Goal: Feedback & Contribution: Contribute content

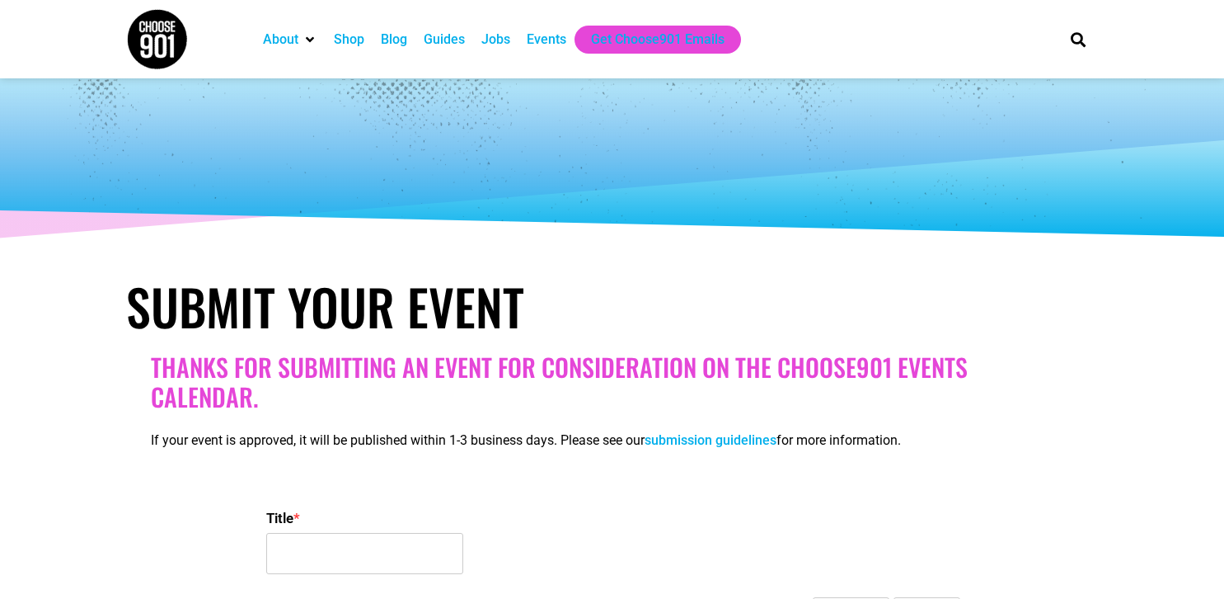
select select
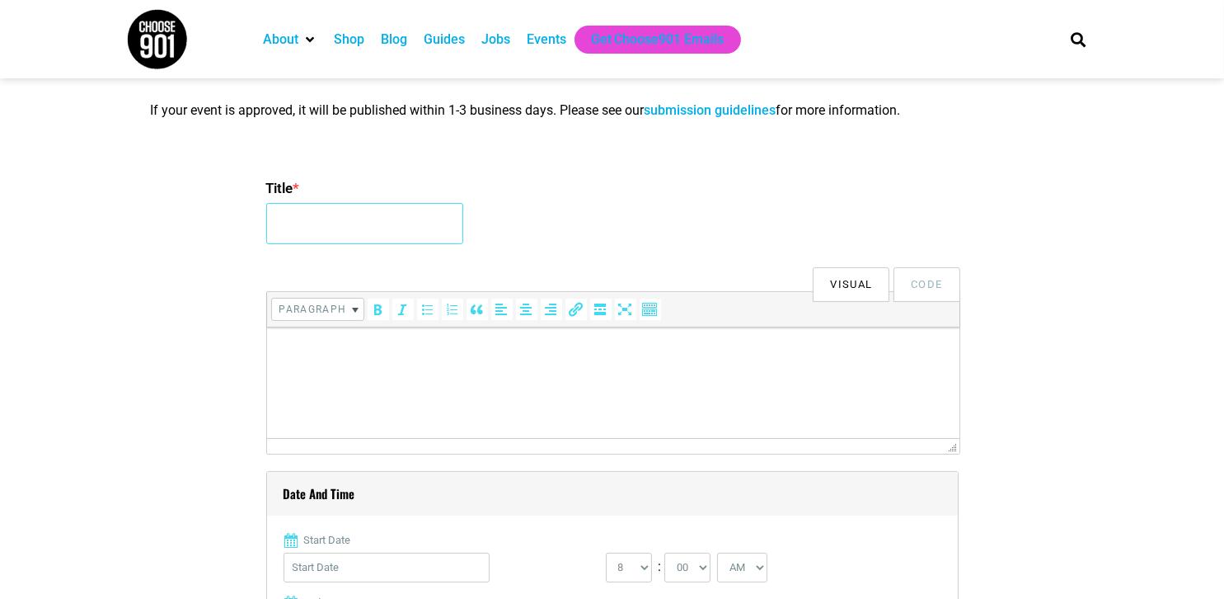
click at [341, 231] on input "Title *" at bounding box center [364, 223] width 197 height 41
paste input "[PERSON_NAME] Band"
type input "[PERSON_NAME] Band"
click at [338, 358] on p at bounding box center [613, 350] width 676 height 20
paste body
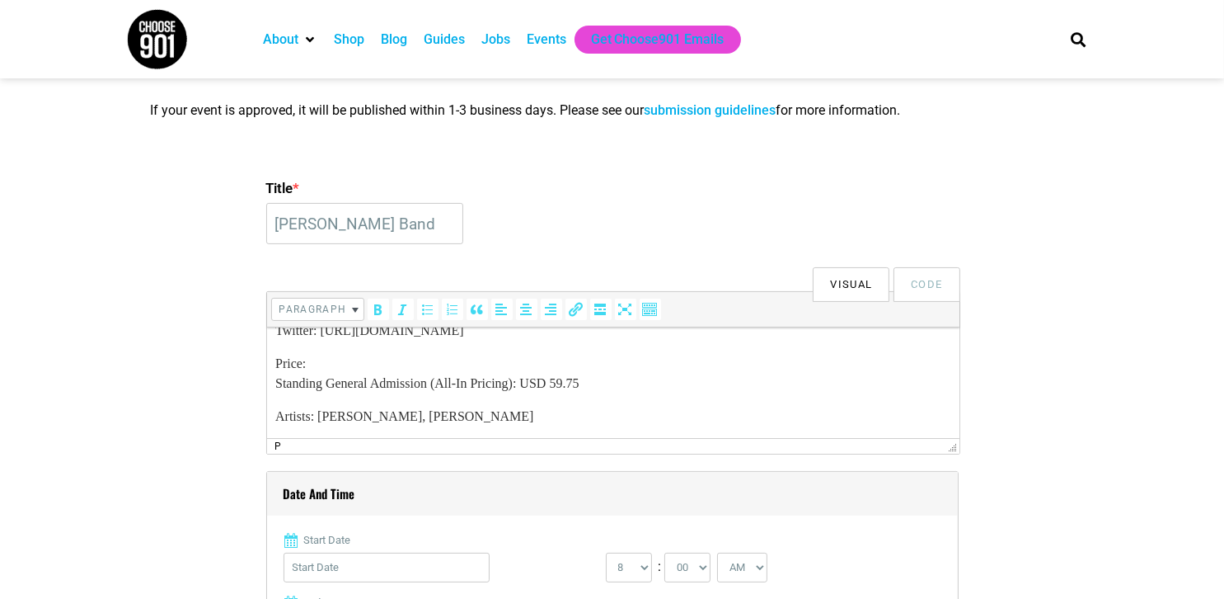
scroll to position [255, 0]
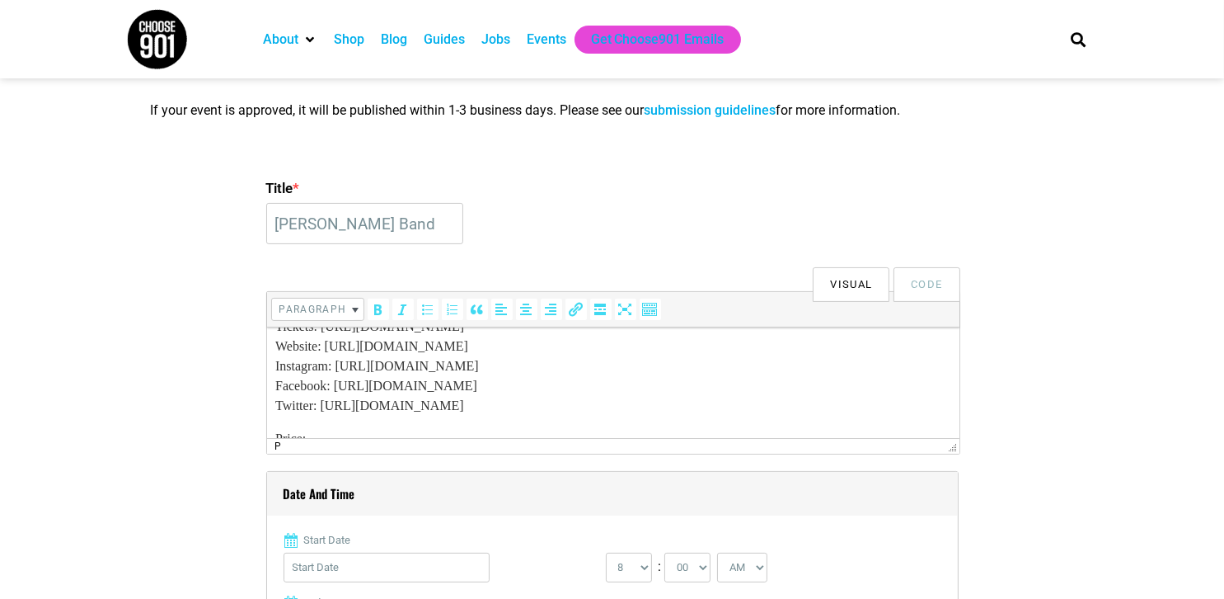
click at [584, 407] on p "URLs: Tickets: [URL][DOMAIN_NAME] Website: [URL][DOMAIN_NAME] Instagram: [URL][…" at bounding box center [613, 355] width 676 height 119
click at [580, 386] on p "URLs: Tickets: [URL][DOMAIN_NAME] Website: [URL][DOMAIN_NAME] Instagram: [URL][…" at bounding box center [613, 355] width 676 height 119
click at [581, 369] on p "URLs: Tickets: [URL][DOMAIN_NAME] Website: [URL][DOMAIN_NAME] Instagram: [URL][…" at bounding box center [613, 355] width 676 height 119
click at [577, 347] on p "URLs: Tickets: [URL][DOMAIN_NAME] Website: [URL][DOMAIN_NAME] Instagram: [URL][…" at bounding box center [613, 355] width 676 height 119
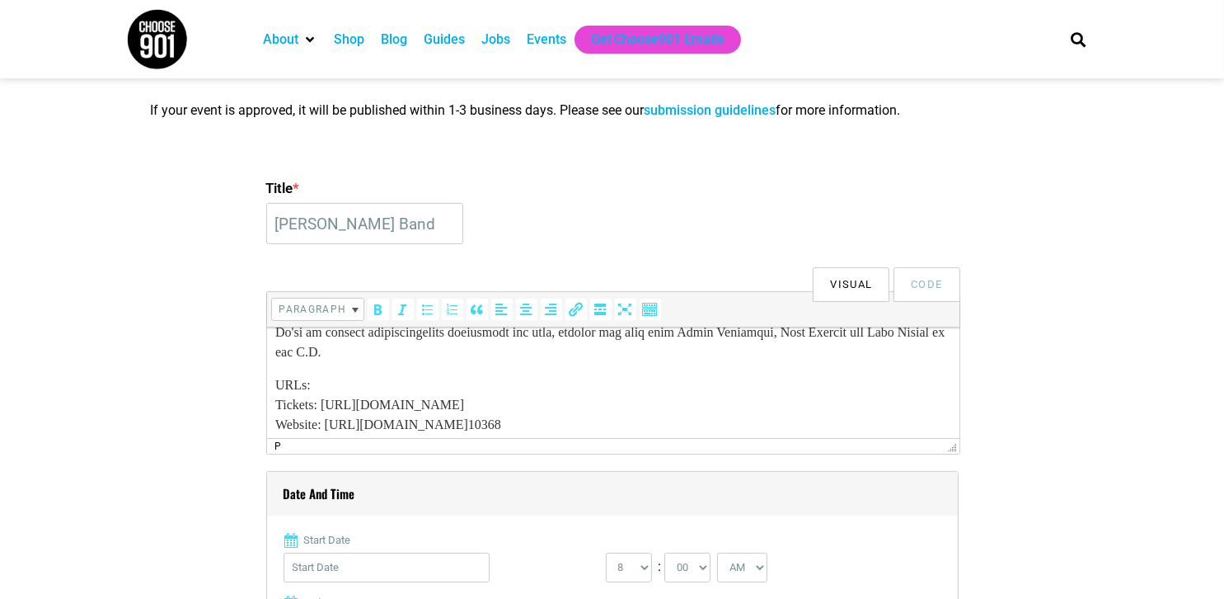
scroll to position [172, 0]
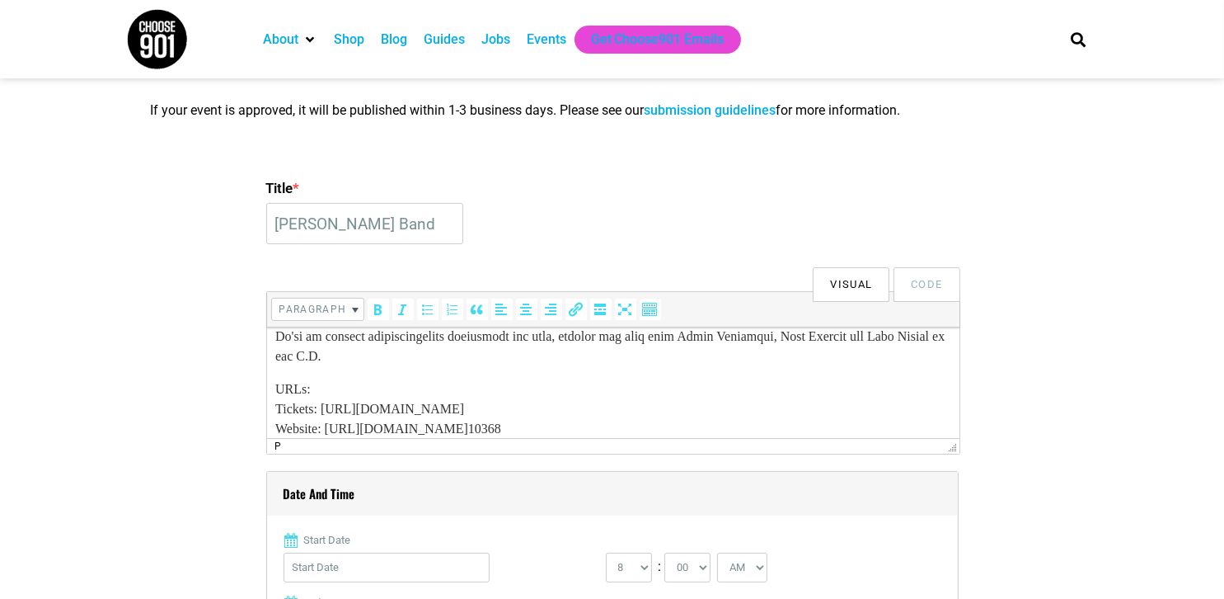
click at [580, 410] on p "URLs: Tickets: [URL][DOMAIN_NAME] Website: [URL][DOMAIN_NAME] 10368 Instagram: …" at bounding box center [613, 437] width 676 height 119
drag, startPoint x: 339, startPoint y: 394, endPoint x: 186, endPoint y: 389, distance: 152.6
click at [266, 389] on html "URLs: Tickets: [URL][DOMAIN_NAME] 10368 Website: [URL][DOMAIN_NAME] 10368 Insta…" at bounding box center [612, 424] width 693 height 541
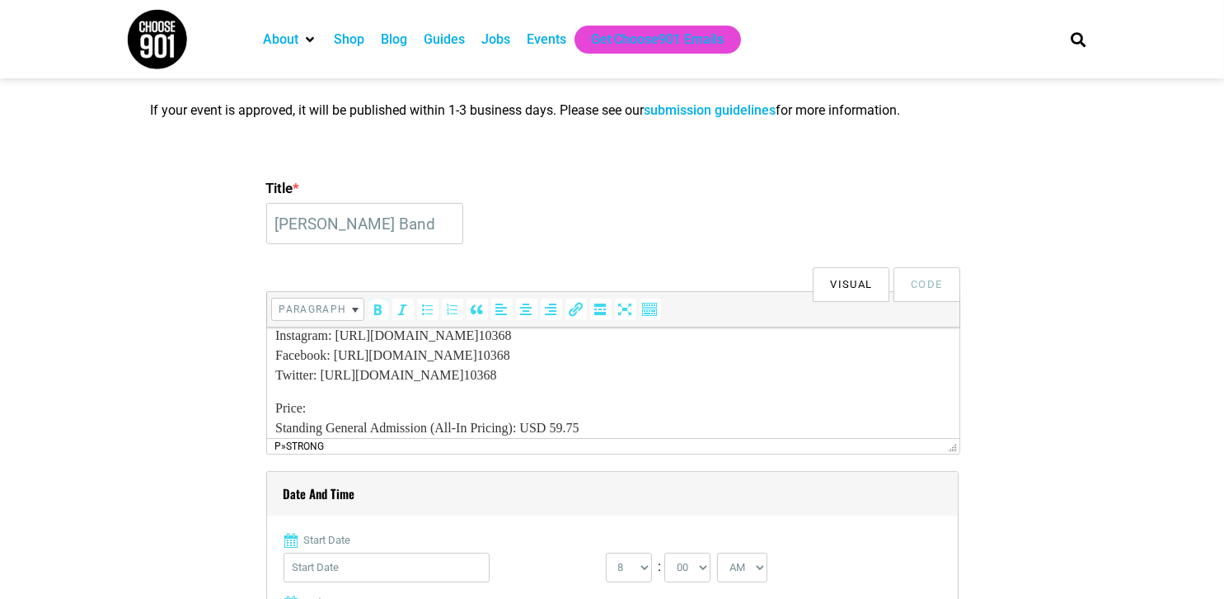
scroll to position [337, 0]
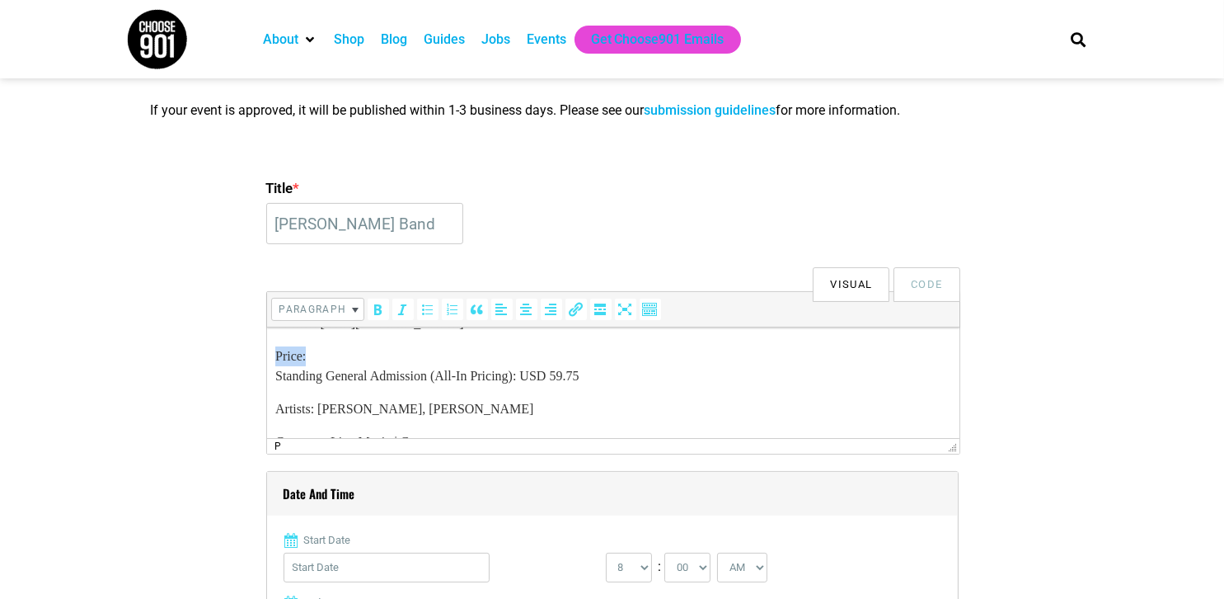
drag, startPoint x: 333, startPoint y: 355, endPoint x: 152, endPoint y: 355, distance: 181.4
click at [266, 355] on html "URLs: Tickets: [URL][DOMAIN_NAME] 10368 Website: [URL][DOMAIN_NAME] 10368 Insta…" at bounding box center [612, 259] width 693 height 541
drag, startPoint x: 327, startPoint y: 411, endPoint x: 212, endPoint y: 411, distance: 115.4
click at [266, 411] on html "URLs: Tickets: [URL][DOMAIN_NAME] 10368 Website: [URL][DOMAIN_NAME] 10368 Insta…" at bounding box center [612, 259] width 693 height 541
drag, startPoint x: 341, startPoint y: 402, endPoint x: 312, endPoint y: 416, distance: 32.1
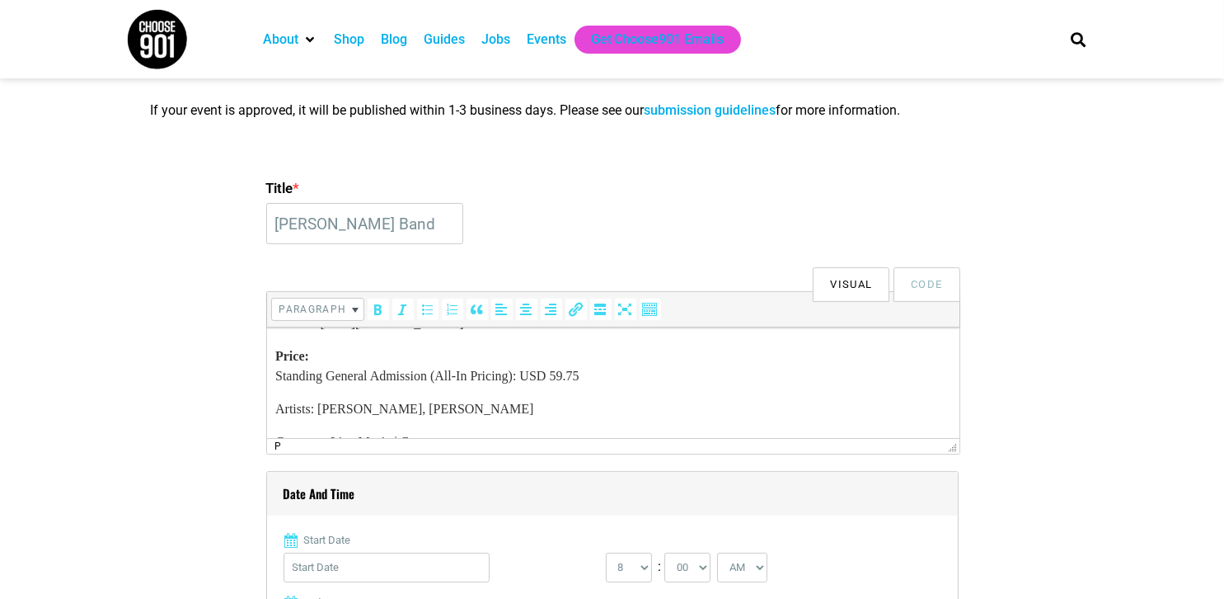
click at [340, 402] on p "Artists: [PERSON_NAME], [PERSON_NAME]" at bounding box center [613, 408] width 676 height 20
drag, startPoint x: 320, startPoint y: 408, endPoint x: 240, endPoint y: 409, distance: 80.0
click at [266, 409] on html "URLs: Tickets: [URL][DOMAIN_NAME] 10368 Website: [URL][DOMAIN_NAME] 10368 Insta…" at bounding box center [612, 259] width 693 height 541
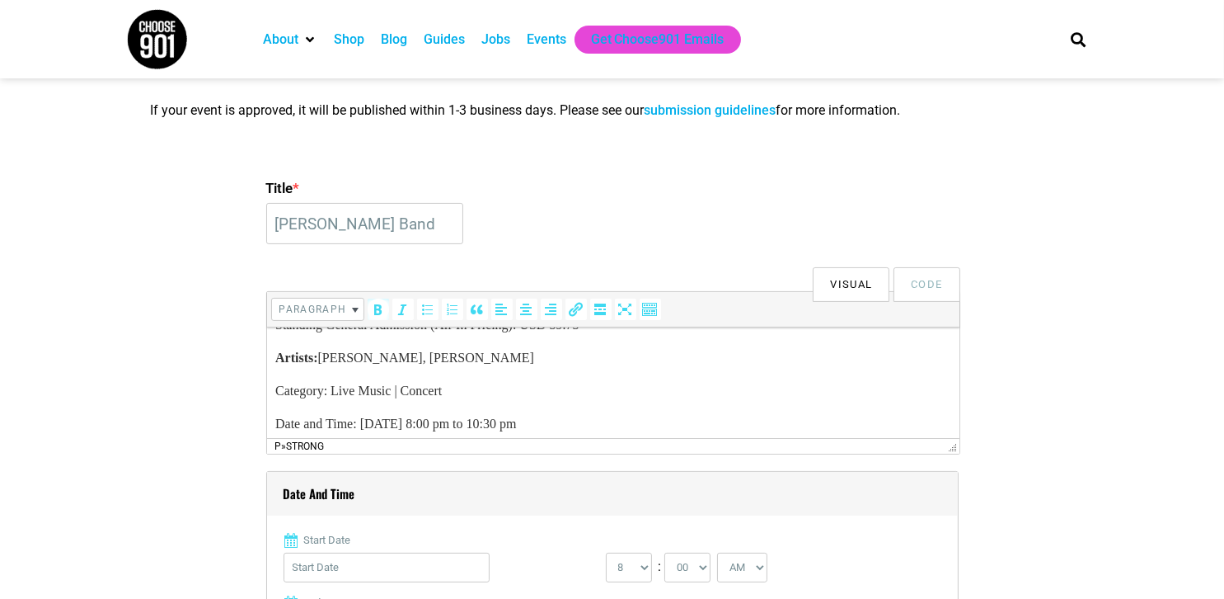
scroll to position [430, 0]
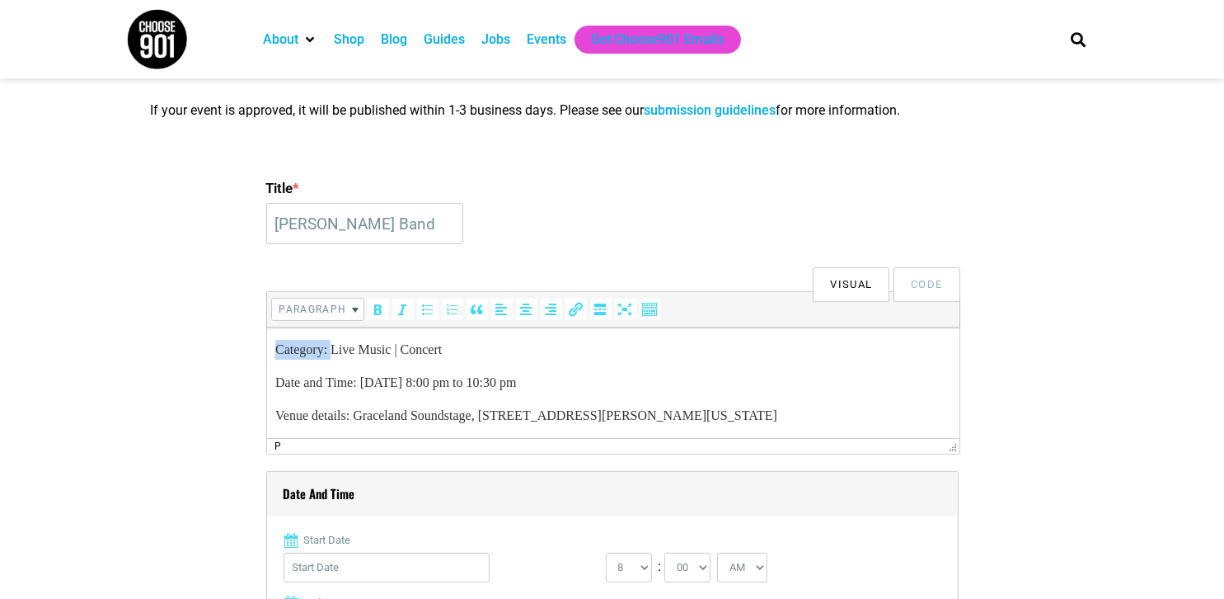
drag, startPoint x: 335, startPoint y: 351, endPoint x: 206, endPoint y: 352, distance: 128.6
click at [266, 352] on html "URLs: Tickets: [URL][DOMAIN_NAME] 10368 Website: [URL][DOMAIN_NAME] 10368 Insta…" at bounding box center [612, 167] width 693 height 541
drag, startPoint x: 369, startPoint y: 380, endPoint x: 280, endPoint y: 383, distance: 89.1
click at [280, 383] on p "Date and Time: [DATE] 8:00 pm to 10:30 pm" at bounding box center [613, 382] width 676 height 20
click at [345, 388] on p "D ate and Time: [DATE] 8:00 pm to 10:30 pm" at bounding box center [613, 382] width 676 height 20
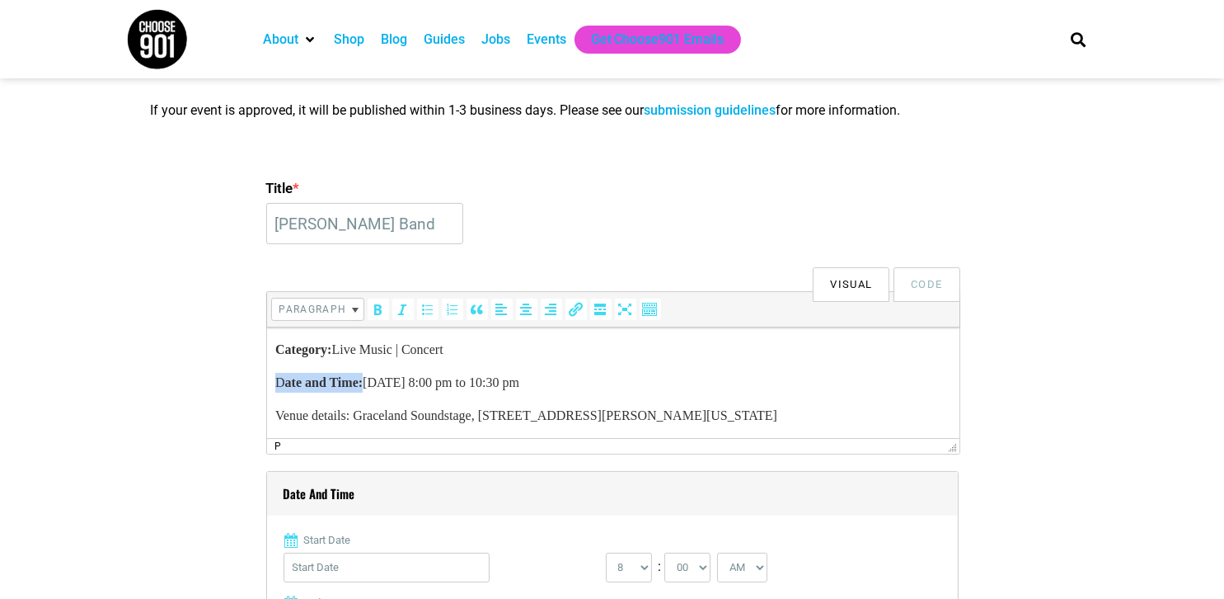
drag, startPoint x: 375, startPoint y: 383, endPoint x: 242, endPoint y: 380, distance: 132.8
click at [266, 380] on html "URLs: Tickets: [URL][DOMAIN_NAME] 10368 Website: [URL][DOMAIN_NAME] 10368 Insta…" at bounding box center [612, 167] width 693 height 541
drag, startPoint x: 360, startPoint y: 412, endPoint x: 518, endPoint y: 740, distance: 364.0
click at [266, 414] on html "URLs: Tickets: [URL][DOMAIN_NAME] 10368 Website: [URL][DOMAIN_NAME] 10368 Insta…" at bounding box center [612, 167] width 693 height 541
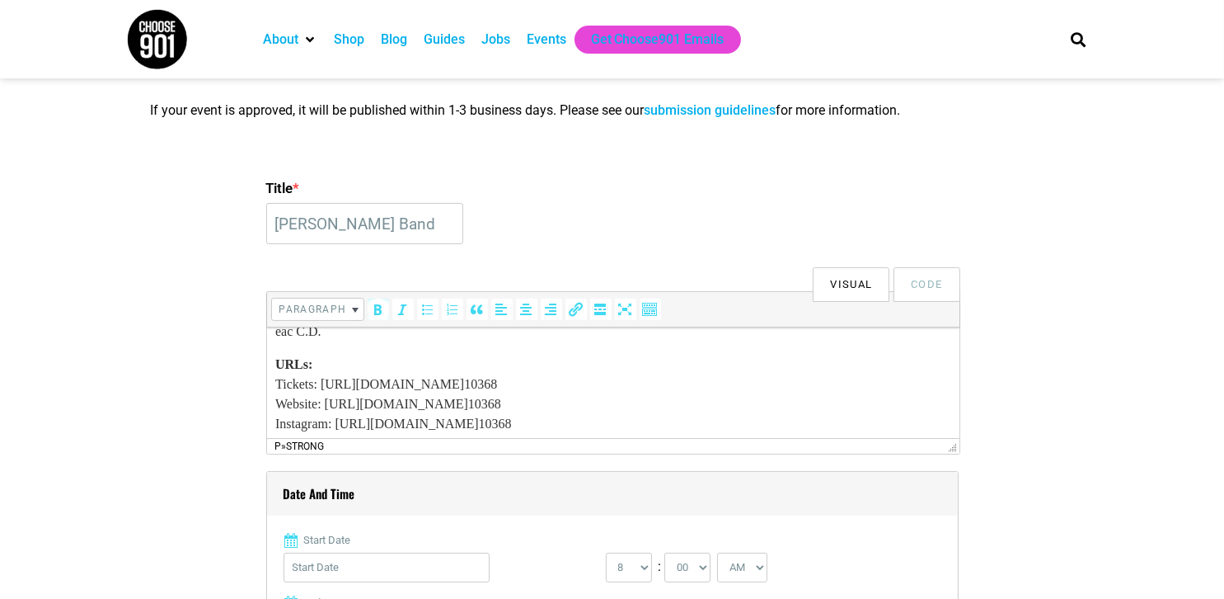
scroll to position [182, 0]
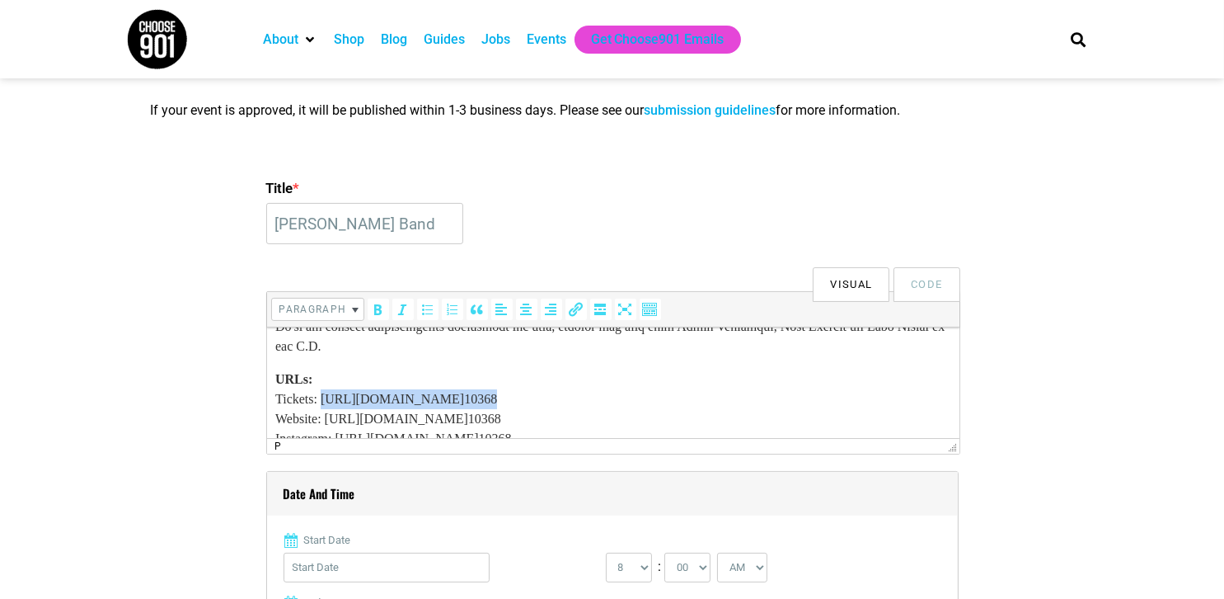
drag, startPoint x: 590, startPoint y: 395, endPoint x: 325, endPoint y: 403, distance: 265.6
click at [325, 403] on p "URLs: Tickets: [URL][DOMAIN_NAME] 10368 Website: [URL][DOMAIN_NAME] 10368 Insta…" at bounding box center [613, 428] width 676 height 119
copy p "[URL][DOMAIN_NAME] 10368"
click at [571, 311] on icon "Insert/edit link (Ctrl+K)" at bounding box center [576, 309] width 16 height 16
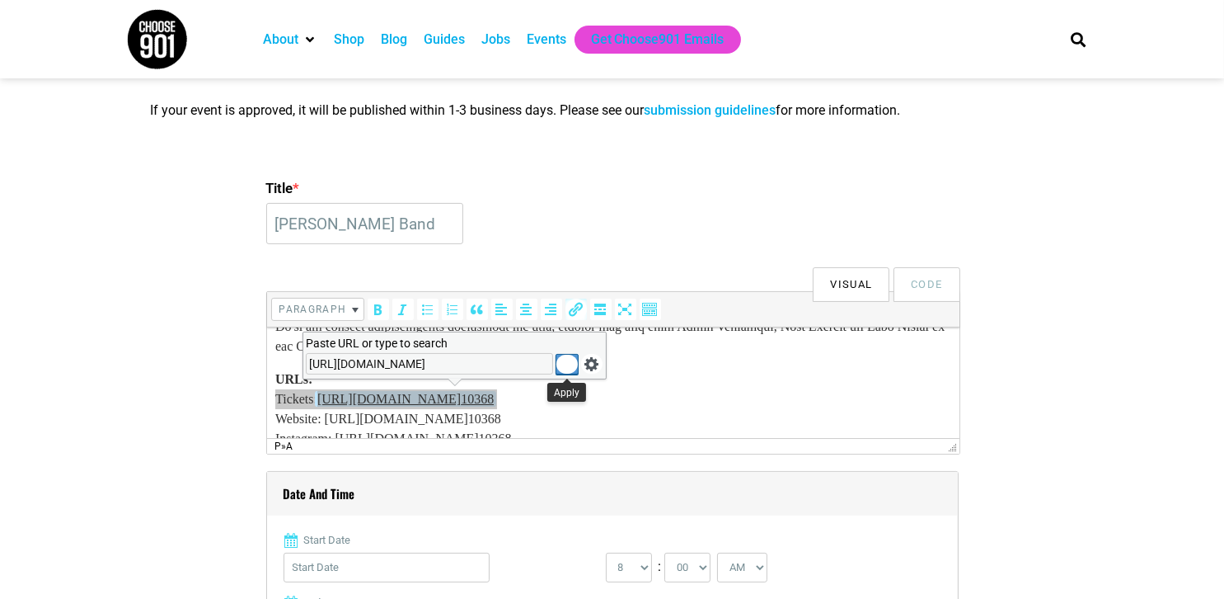
click at [562, 364] on icon "Apply" at bounding box center [567, 364] width 16 height 16
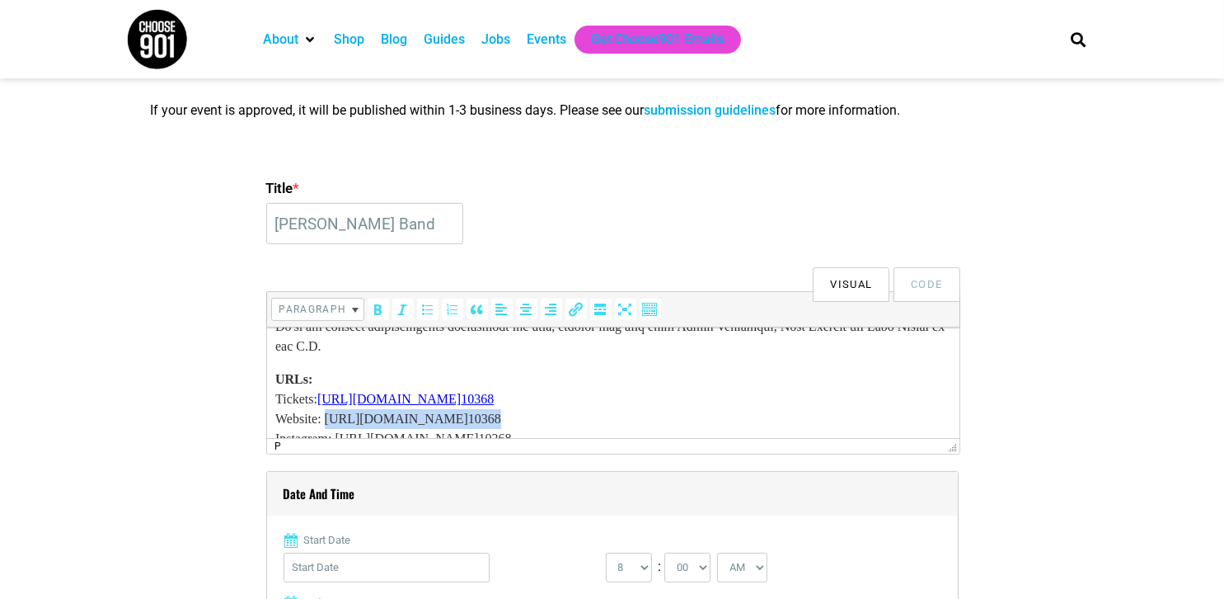
drag, startPoint x: 604, startPoint y: 410, endPoint x: 465, endPoint y: 409, distance: 138.5
click at [332, 419] on p "URLs: Tickets: [URL][DOMAIN_NAME] 10368 Website: [URL][DOMAIN_NAME] 10368 Insta…" at bounding box center [613, 428] width 676 height 119
copy p "[URL][DOMAIN_NAME] 10368"
click at [575, 317] on button "Insert/edit link (Ctrl+K)" at bounding box center [576, 308] width 21 height 21
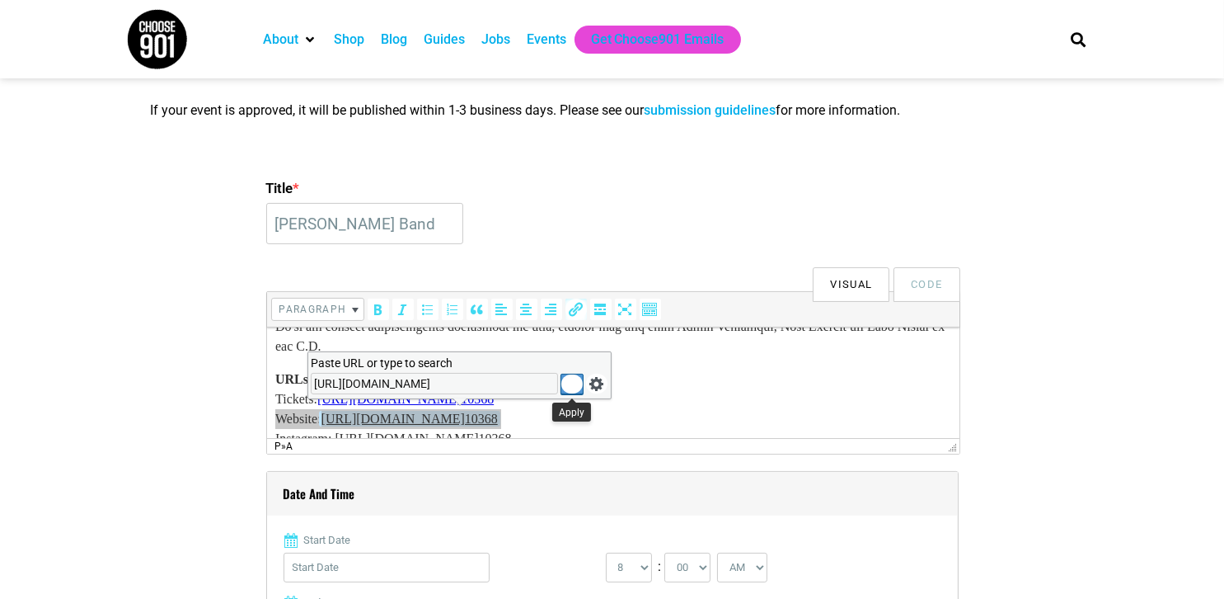
click at [573, 381] on icon "Apply" at bounding box center [572, 384] width 16 height 16
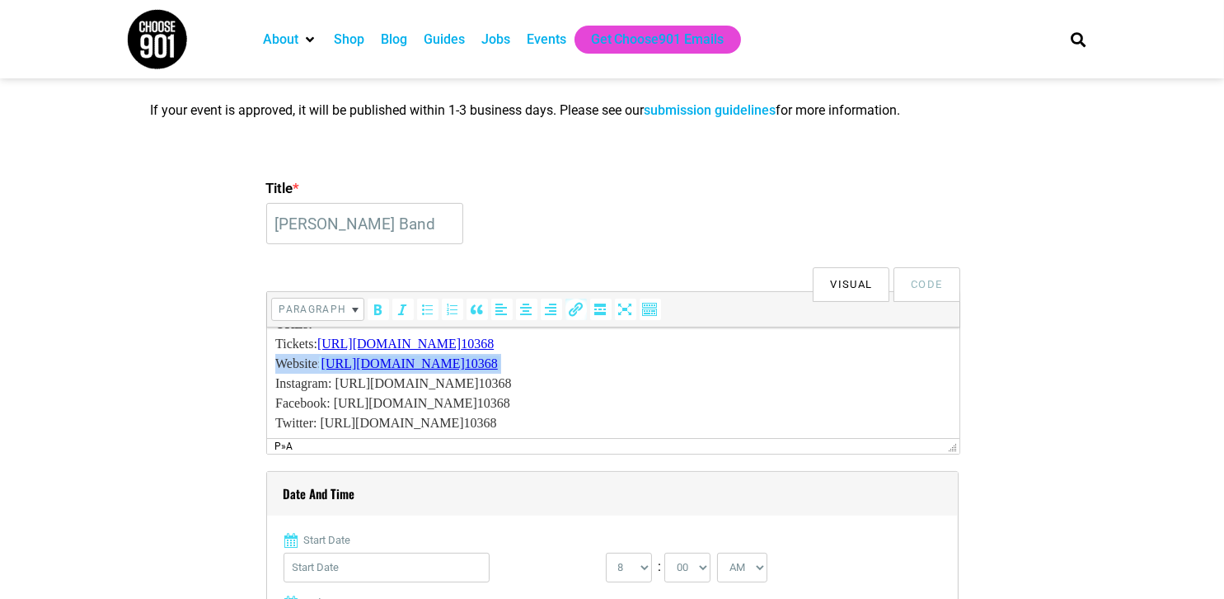
scroll to position [265, 0]
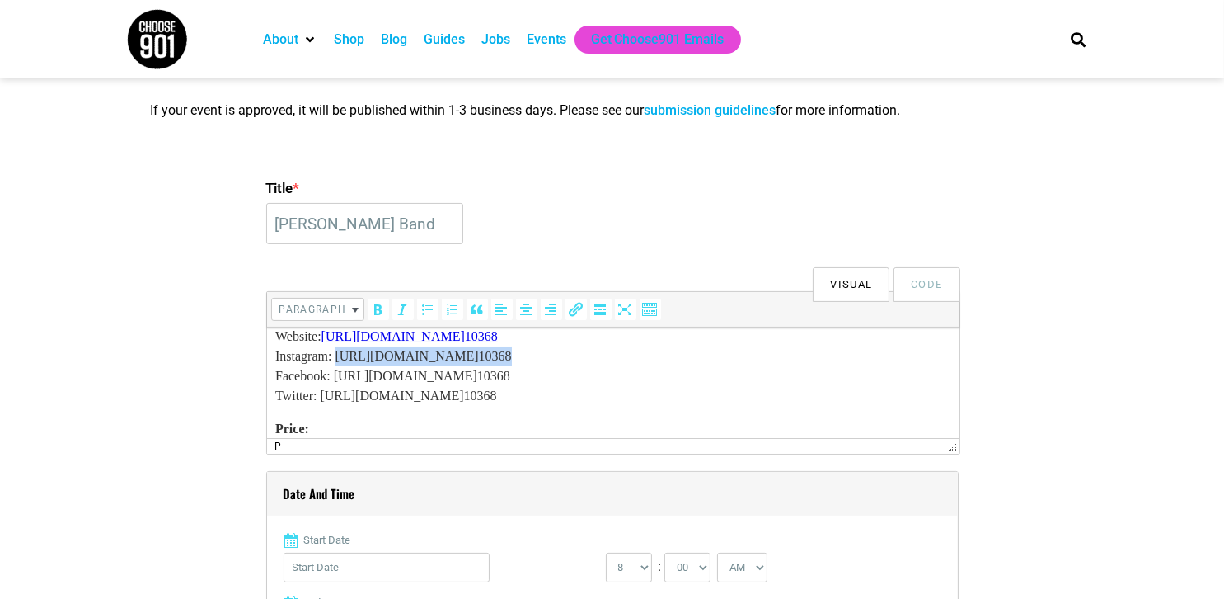
drag, startPoint x: 605, startPoint y: 347, endPoint x: 345, endPoint y: 359, distance: 260.8
click at [345, 359] on p "URLs: Tickets: [URL][DOMAIN_NAME] 10368 Website: [URL][DOMAIN_NAME] 10368 Insta…" at bounding box center [613, 345] width 676 height 119
copy p "[URL][DOMAIN_NAME] 10368"
click at [579, 313] on icon "Insert/edit link (Ctrl+K)" at bounding box center [576, 309] width 16 height 16
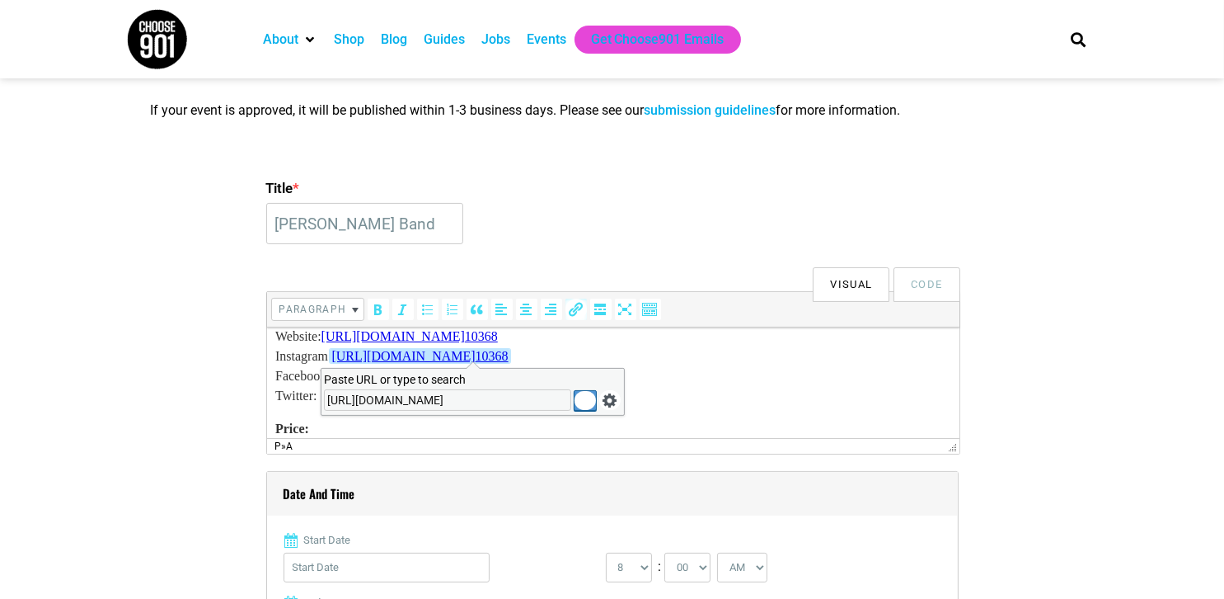
drag, startPoint x: 578, startPoint y: 409, endPoint x: 308, endPoint y: 68, distance: 434.3
click at [578, 409] on icon "Apply" at bounding box center [585, 400] width 16 height 16
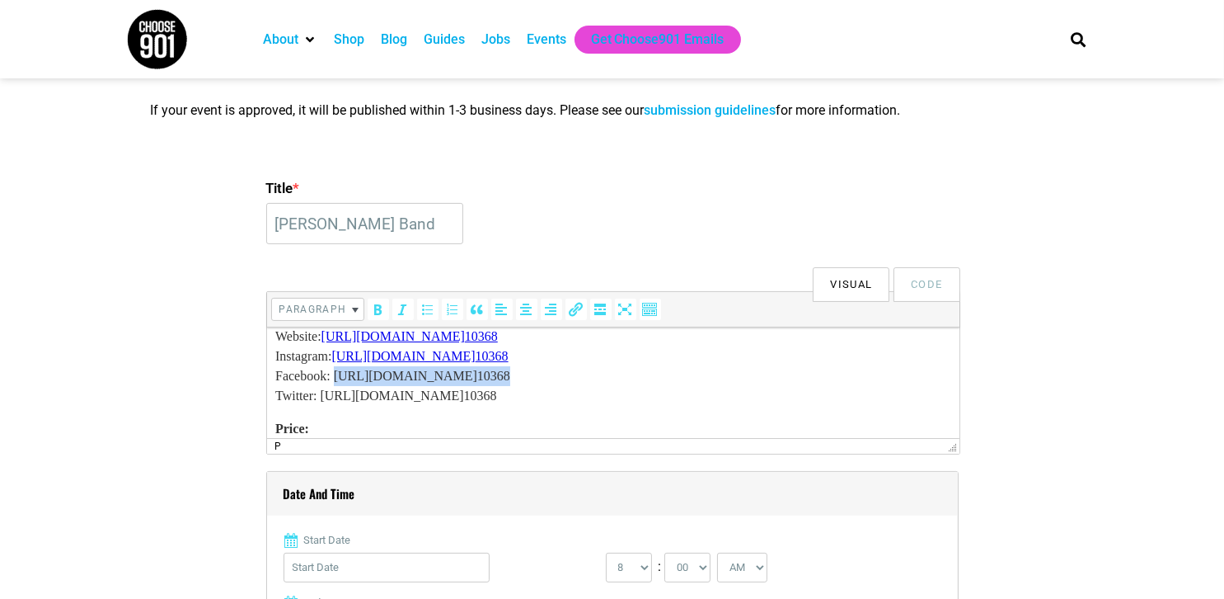
drag, startPoint x: 619, startPoint y: 371, endPoint x: 342, endPoint y: 378, distance: 277.1
click at [337, 380] on p "URLs: Tickets: [URL][DOMAIN_NAME] 10368 Website: [URL][DOMAIN_NAME] 10368 Insta…" at bounding box center [613, 345] width 676 height 119
copy p "[URL][DOMAIN_NAME] 10368"
click at [574, 308] on icon "Insert/edit link (Ctrl+K)" at bounding box center [576, 309] width 16 height 16
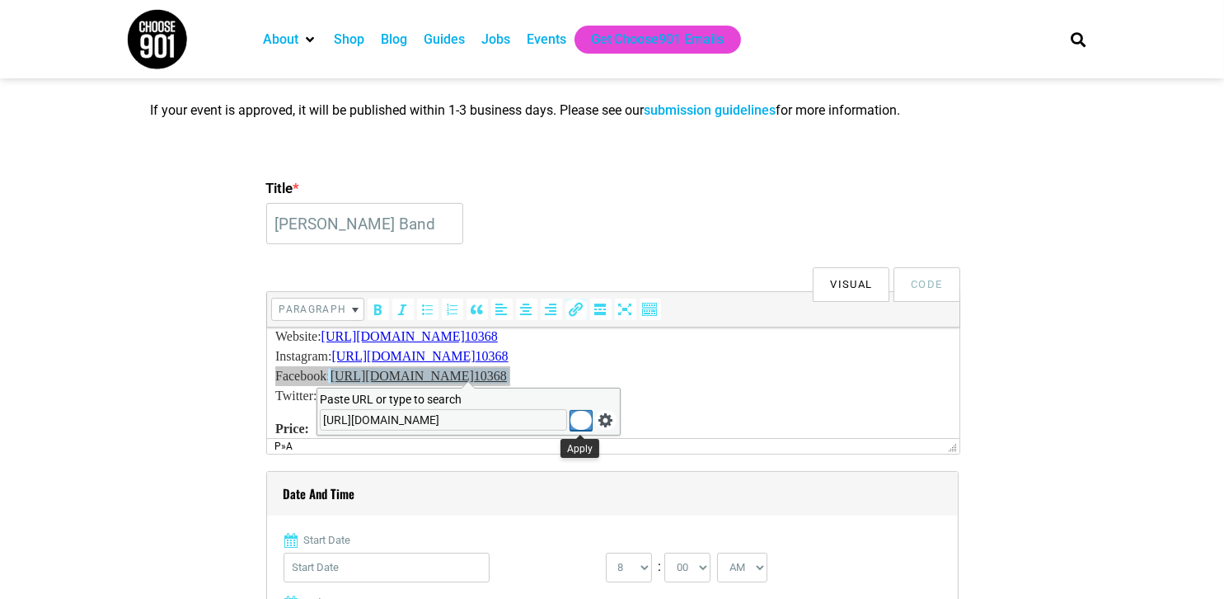
click at [573, 420] on icon "Apply" at bounding box center [581, 420] width 16 height 16
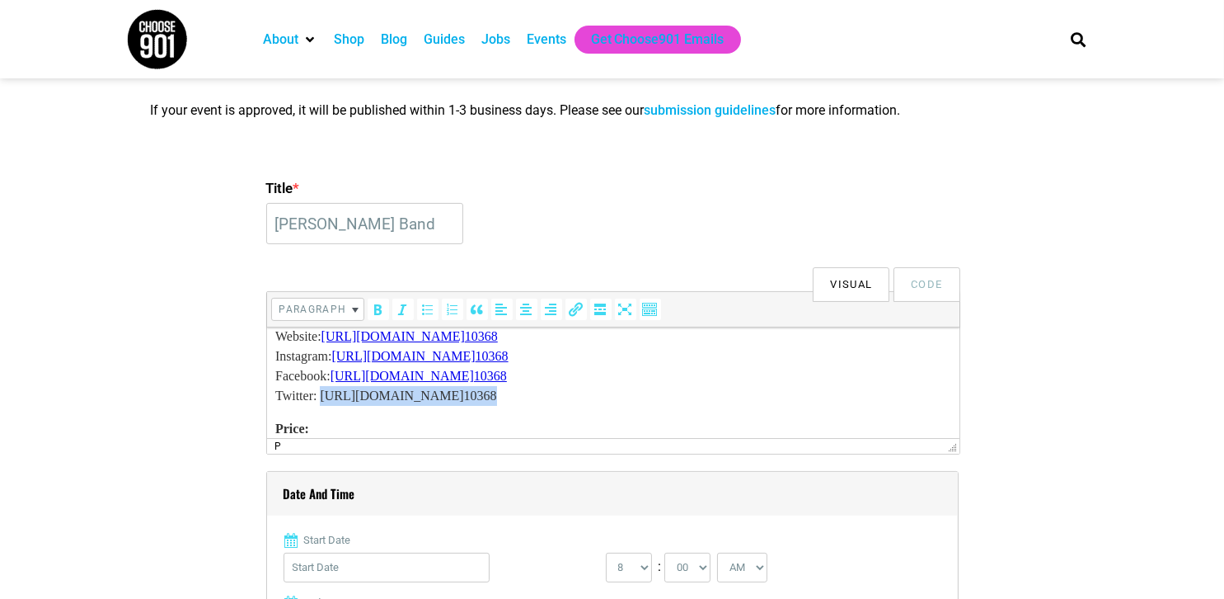
drag, startPoint x: 613, startPoint y: 392, endPoint x: 327, endPoint y: 396, distance: 286.1
click at [327, 396] on p "URLs: Tickets: [URL][DOMAIN_NAME] 10368 Website: [URL][DOMAIN_NAME] 10368 Insta…" at bounding box center [613, 345] width 676 height 119
copy p "[URL][DOMAIN_NAME] 10368"
drag, startPoint x: 571, startPoint y: 314, endPoint x: 356, endPoint y: 73, distance: 323.5
click at [571, 314] on icon "Insert/edit link (Ctrl+K)" at bounding box center [576, 309] width 16 height 16
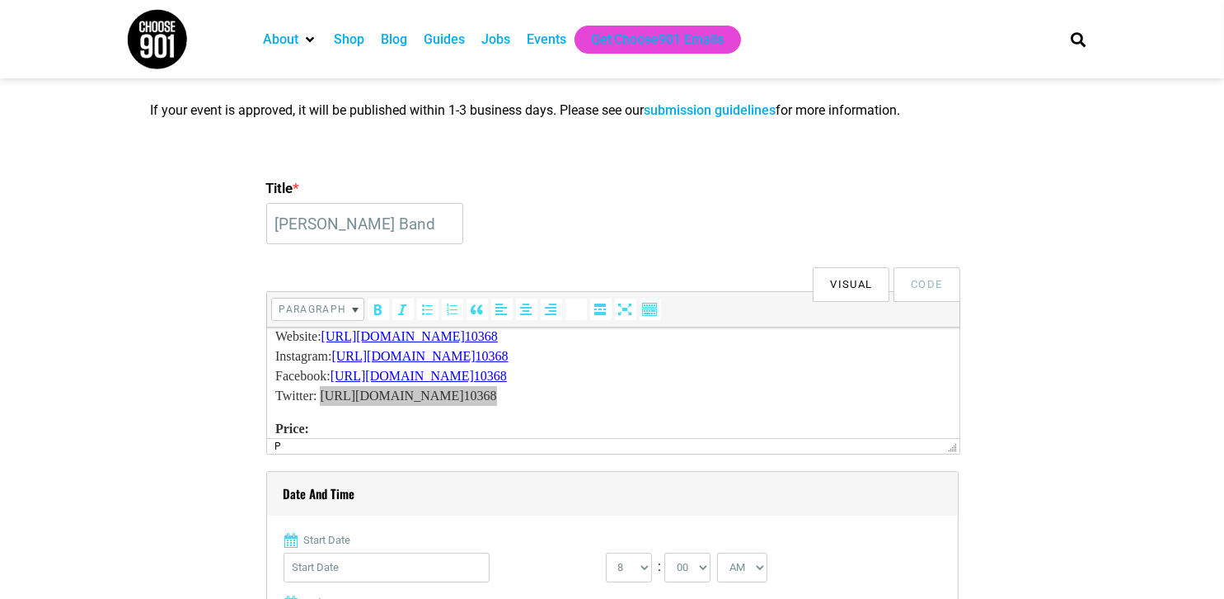
type input "[URL][DOMAIN_NAME]"
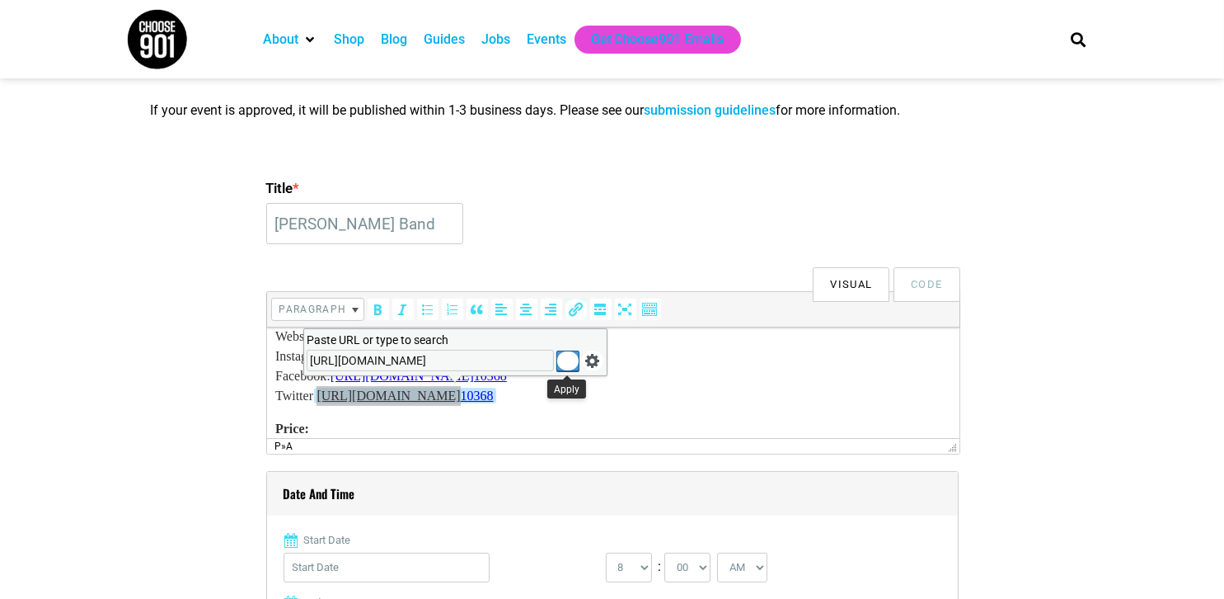
click at [566, 365] on icon "Apply" at bounding box center [568, 361] width 16 height 16
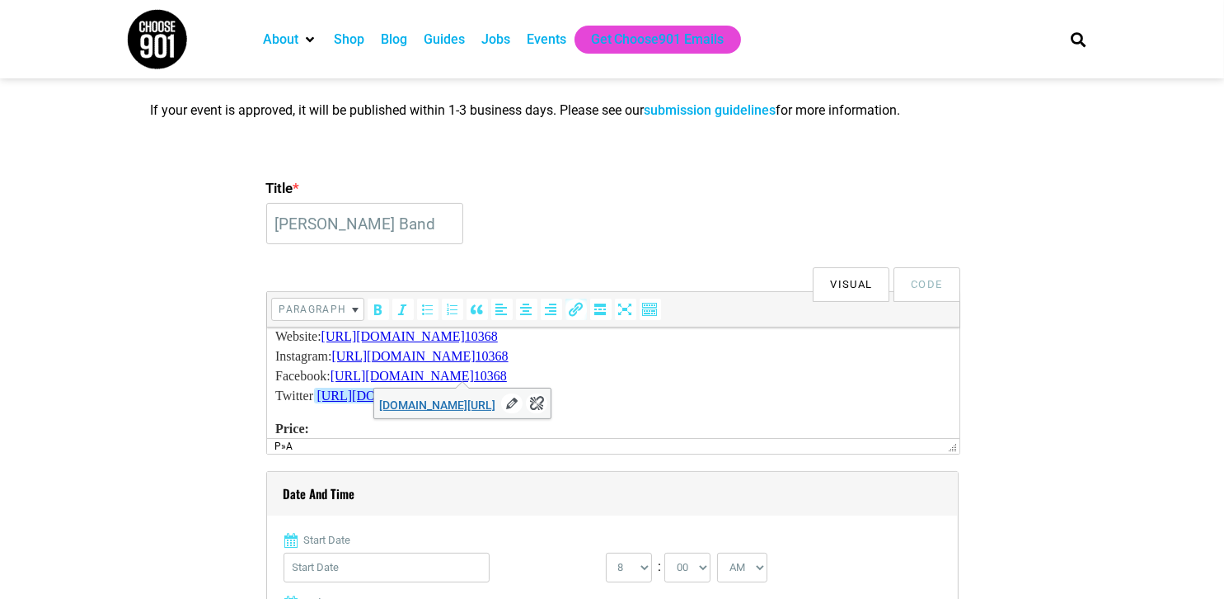
click at [645, 373] on p "URLs: Tickets: [URL][DOMAIN_NAME] 10368 Website: [URL][DOMAIN_NAME] 10368 Insta…" at bounding box center [613, 345] width 676 height 119
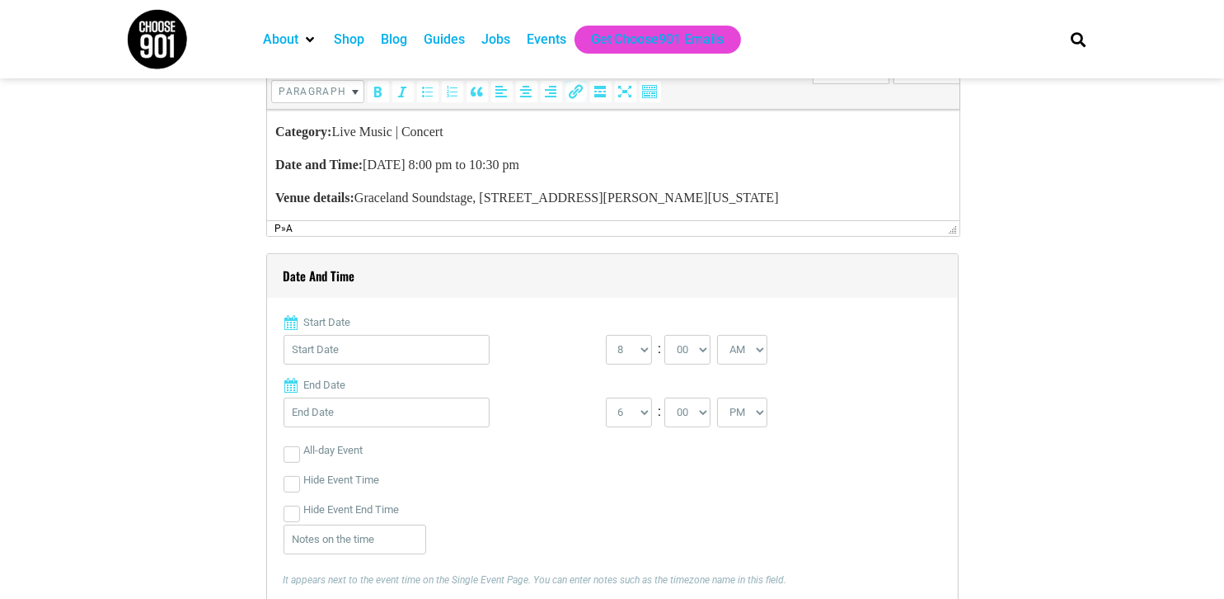
scroll to position [577, 0]
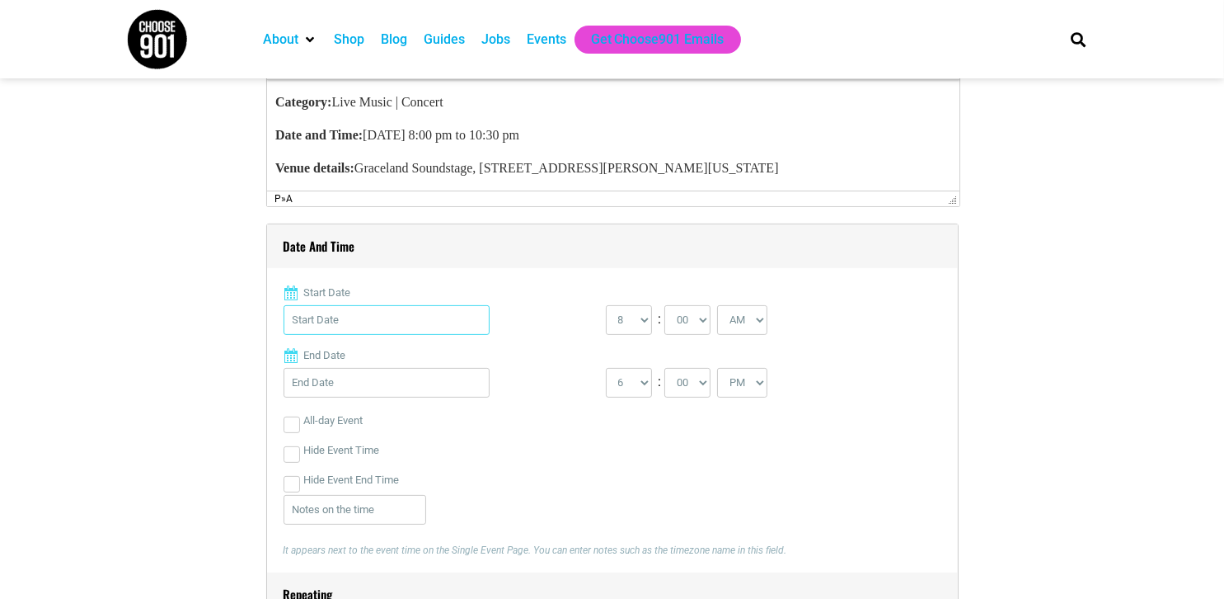
click at [383, 311] on input "Start Date" at bounding box center [387, 320] width 206 height 30
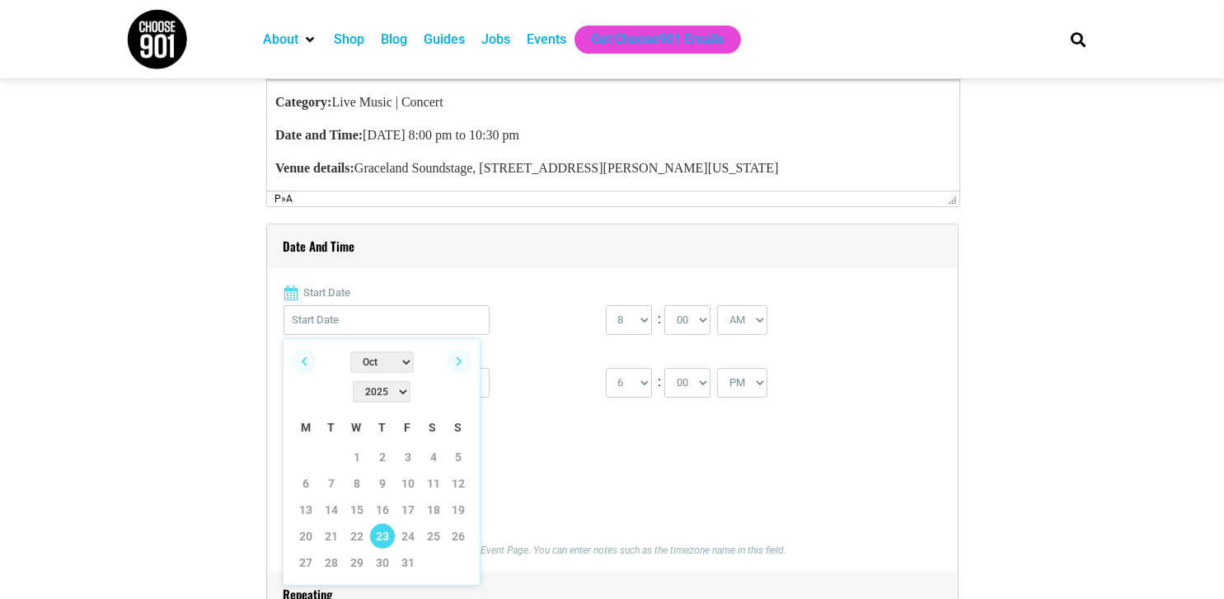
click at [386, 524] on link "23" at bounding box center [382, 536] width 25 height 25
type input "[DATE]"
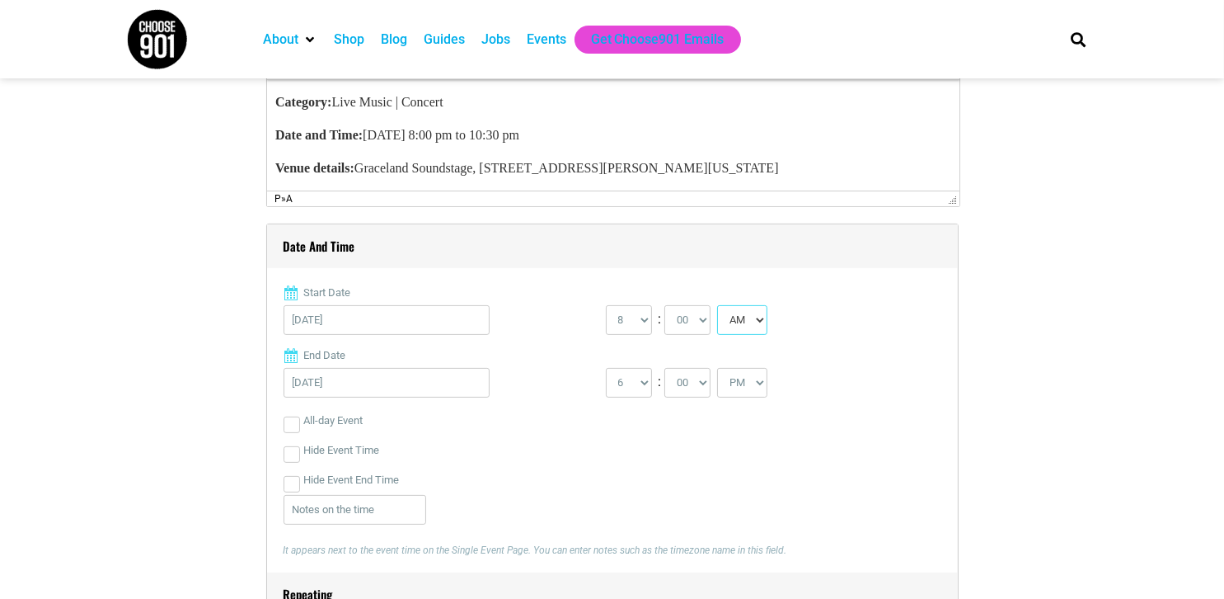
click at [739, 323] on select "AM PM" at bounding box center [742, 320] width 50 height 30
drag, startPoint x: 729, startPoint y: 381, endPoint x: 746, endPoint y: 366, distance: 22.8
click at [730, 381] on select "AM PM" at bounding box center [742, 383] width 50 height 30
drag, startPoint x: 736, startPoint y: 322, endPoint x: 735, endPoint y: 334, distance: 12.5
click at [736, 322] on select "AM PM" at bounding box center [742, 320] width 50 height 30
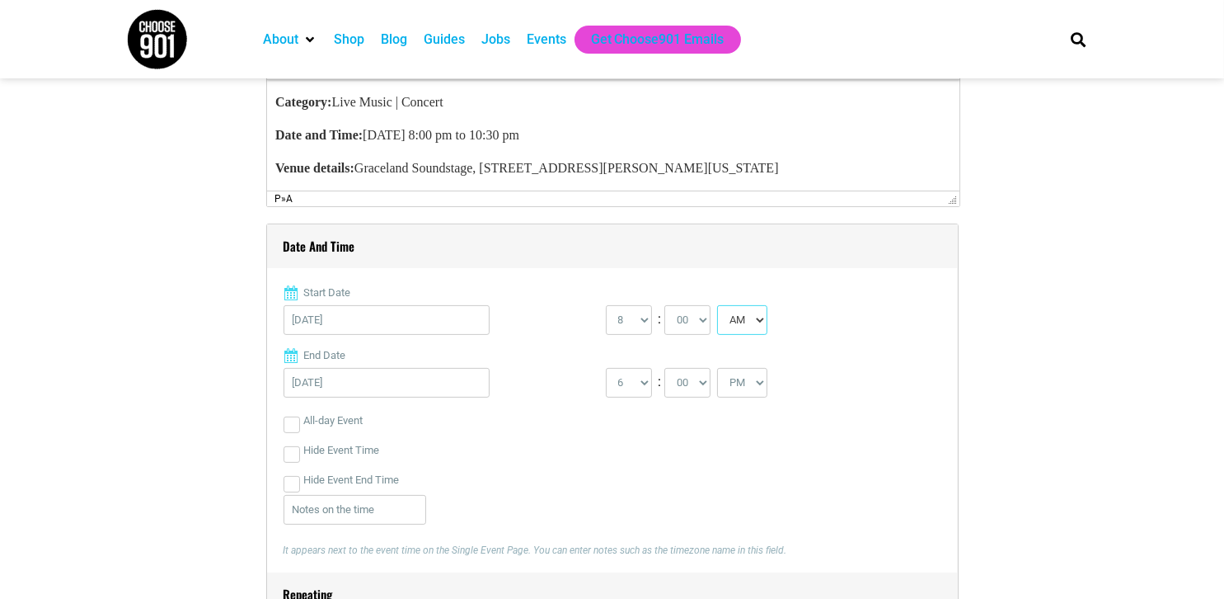
select select "PM"
click at [717, 305] on select "AM PM" at bounding box center [742, 320] width 50 height 30
click at [640, 386] on select "1 2 3 4 5 6 7 8 9 10 11 12" at bounding box center [629, 383] width 46 height 30
select select "10"
click at [606, 368] on select "1 2 3 4 5 6 7 8 9 10 11 12" at bounding box center [629, 383] width 46 height 30
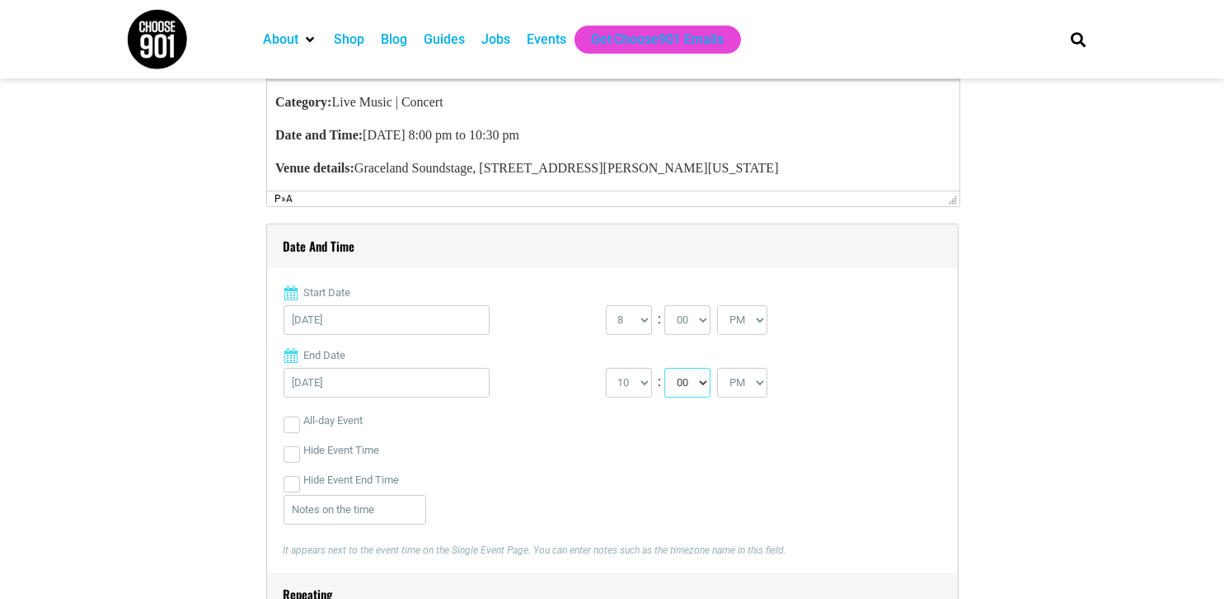
click at [684, 382] on select "00 05 10 15 20 25 30 35 40 45 50 55" at bounding box center [688, 383] width 46 height 30
select select "30"
click at [665, 368] on select "00 05 10 15 20 25 30 35 40 45 50 55" at bounding box center [688, 383] width 46 height 30
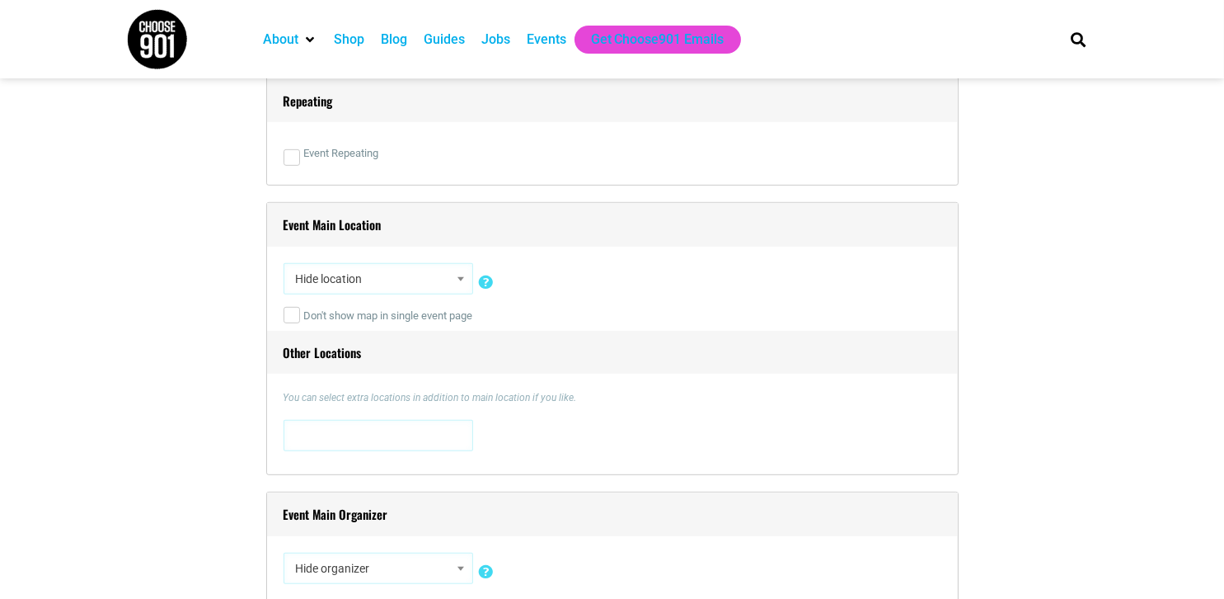
scroll to position [1072, 0]
click at [369, 284] on span "Hide location" at bounding box center [378, 277] width 178 height 30
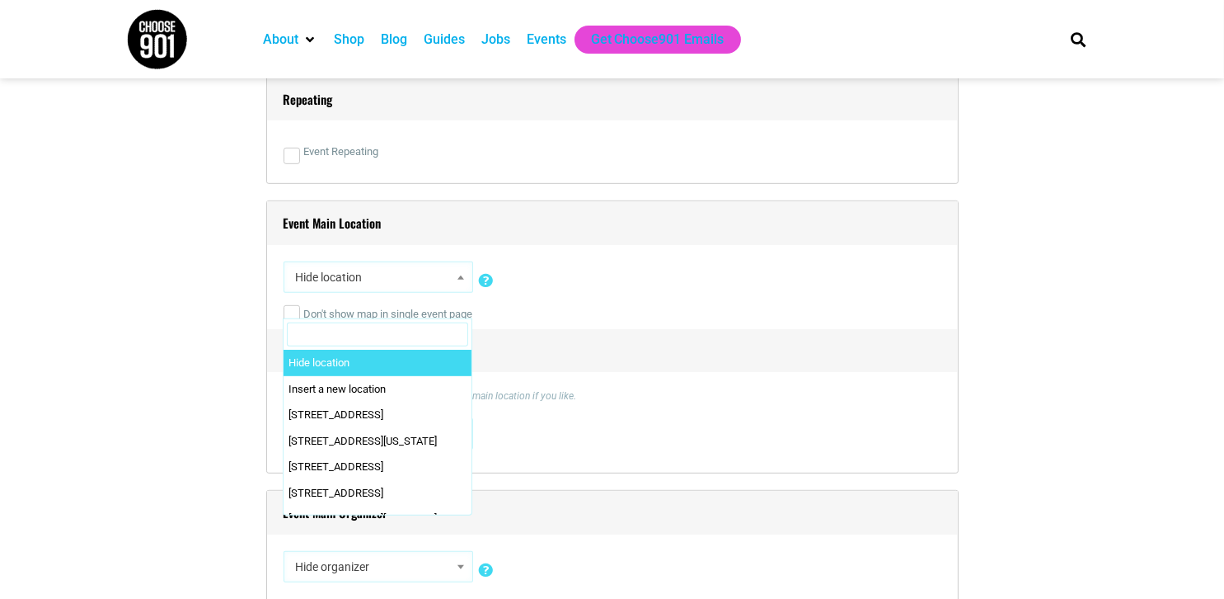
paste input "Graceland Soundstage"
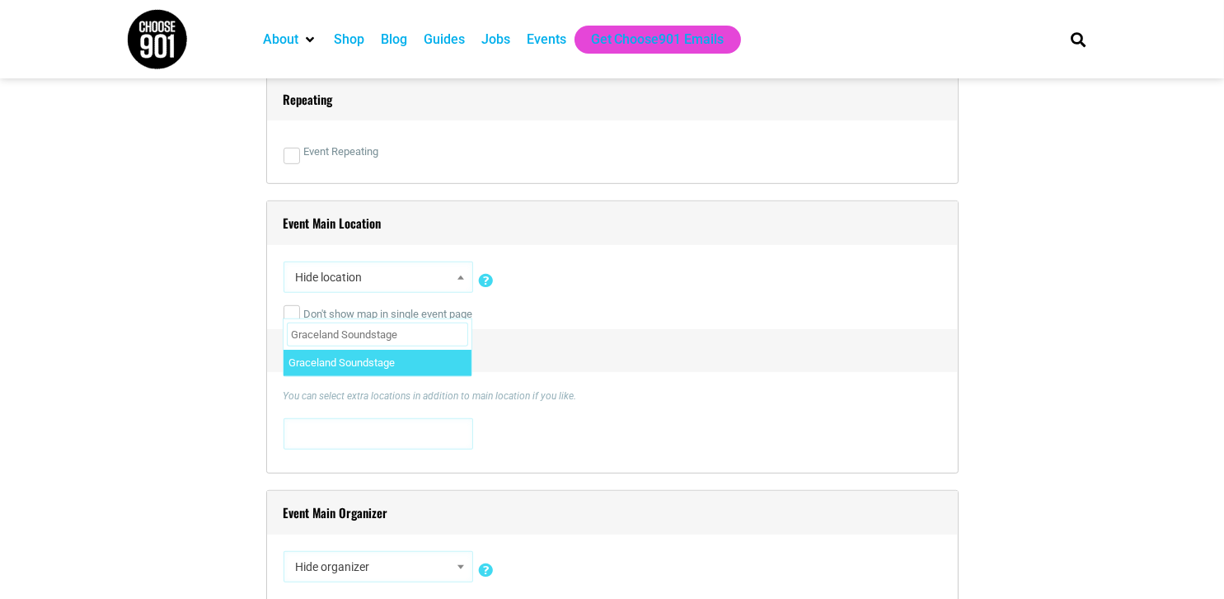
type input "Graceland Soundstage"
drag, startPoint x: 374, startPoint y: 354, endPoint x: 403, endPoint y: 399, distance: 54.2
select select "1661"
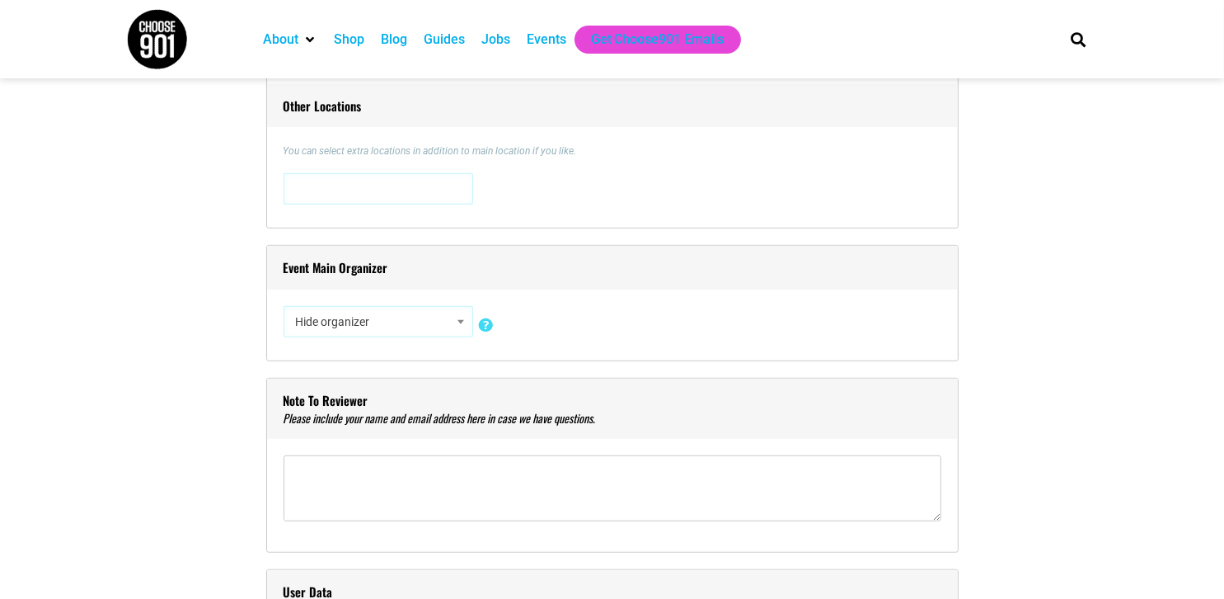
scroll to position [1319, 0]
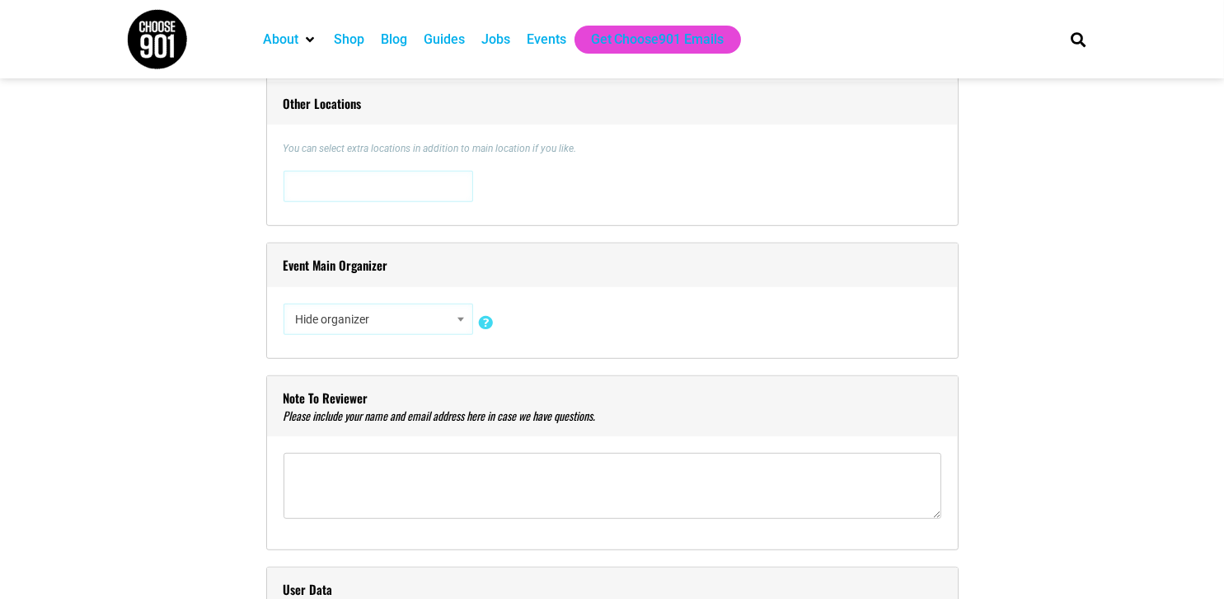
click at [350, 323] on span "Hide organizer" at bounding box center [378, 319] width 178 height 30
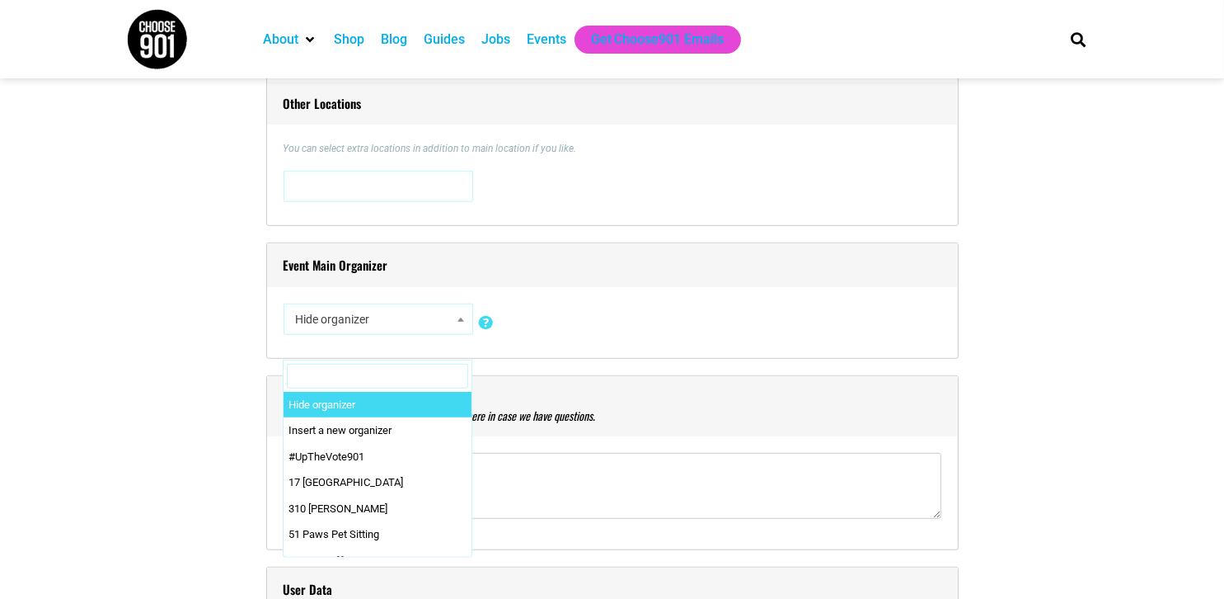
paste input "Graceland Live"
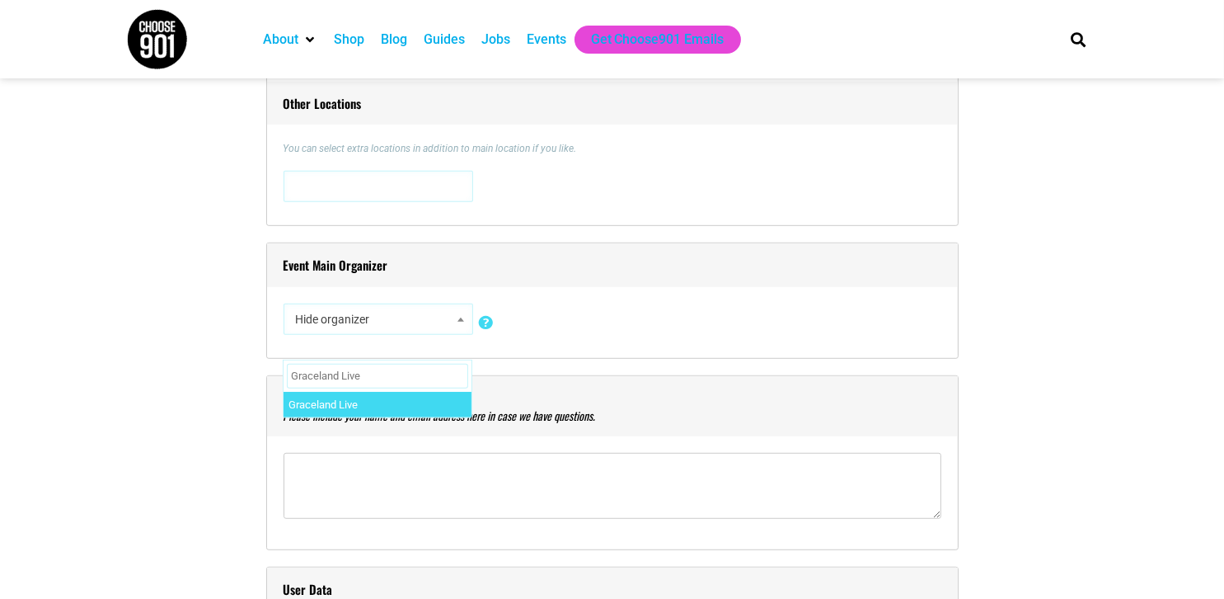
type input "Graceland Live"
select select "1949"
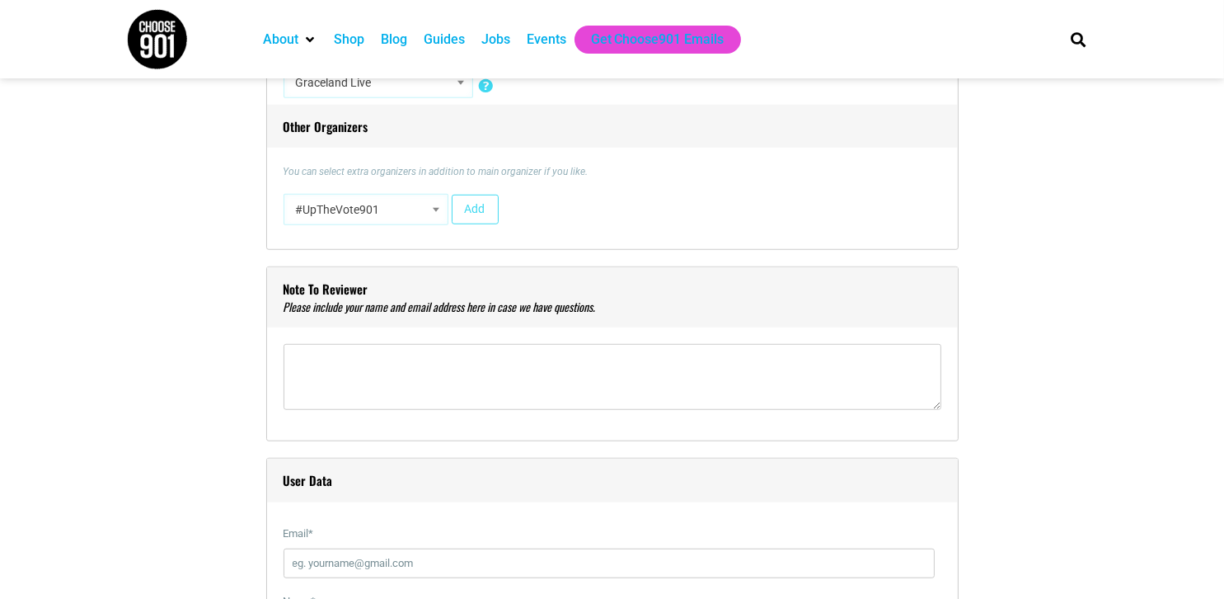
scroll to position [1567, 0]
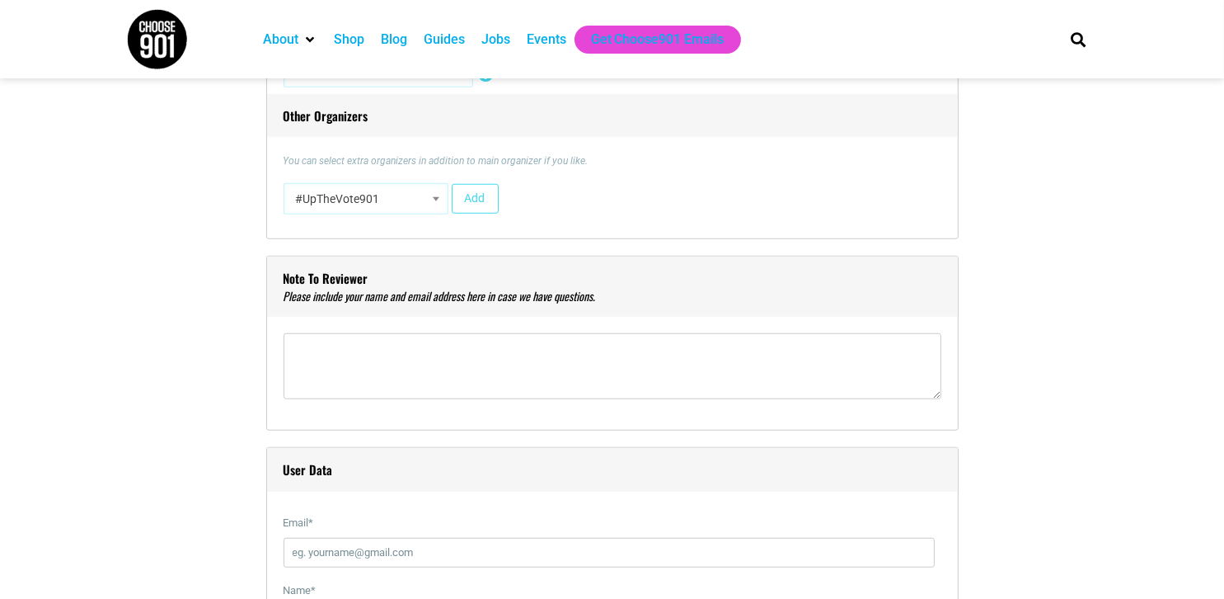
click at [395, 197] on span "#UpTheVote901" at bounding box center [365, 199] width 153 height 30
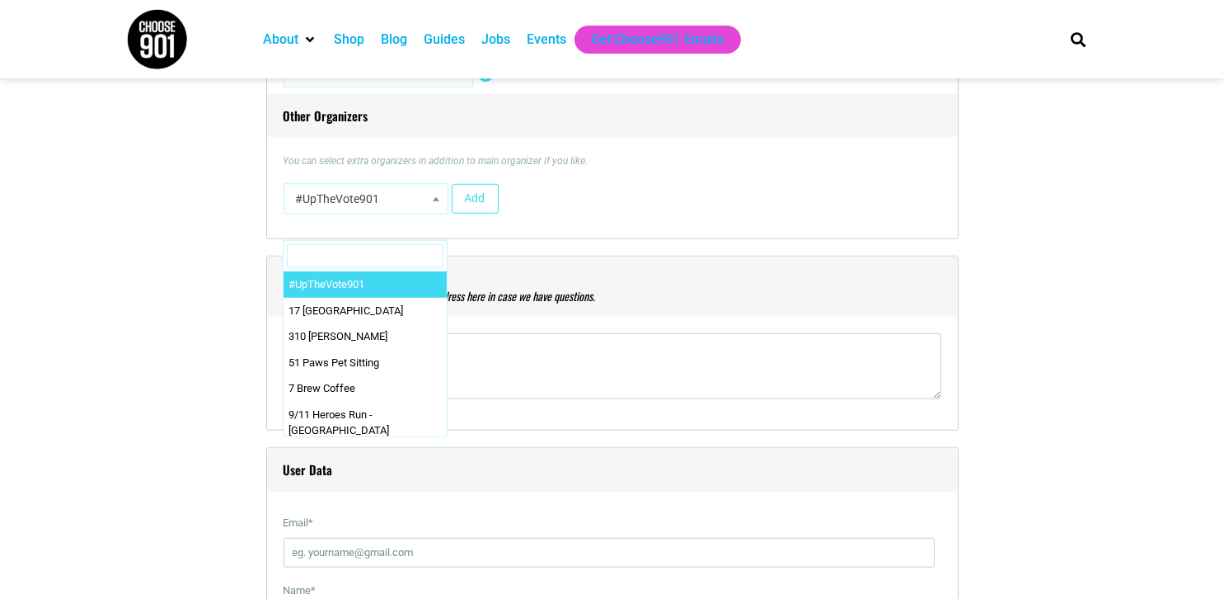
click at [540, 191] on div "#UpTheVote901 17 [GEOGRAPHIC_DATA] 310 [PERSON_NAME] 51 Paws Pet Sitting 7 Brew…" at bounding box center [613, 202] width 658 height 39
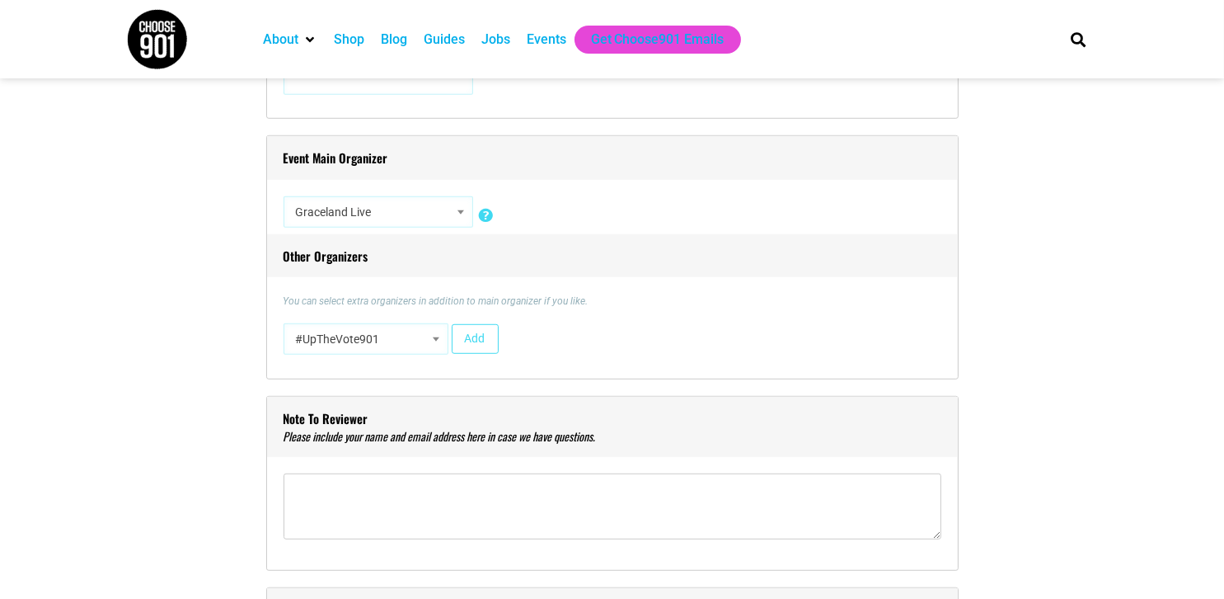
scroll to position [1402, 0]
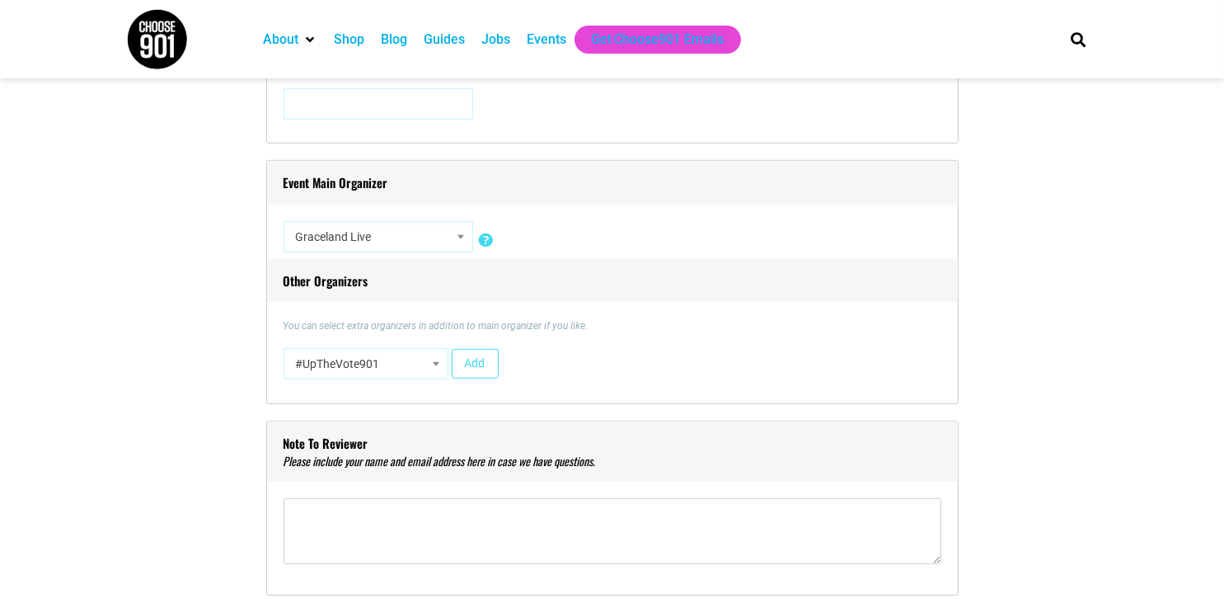
click at [425, 225] on span "Graceland Live" at bounding box center [378, 237] width 178 height 30
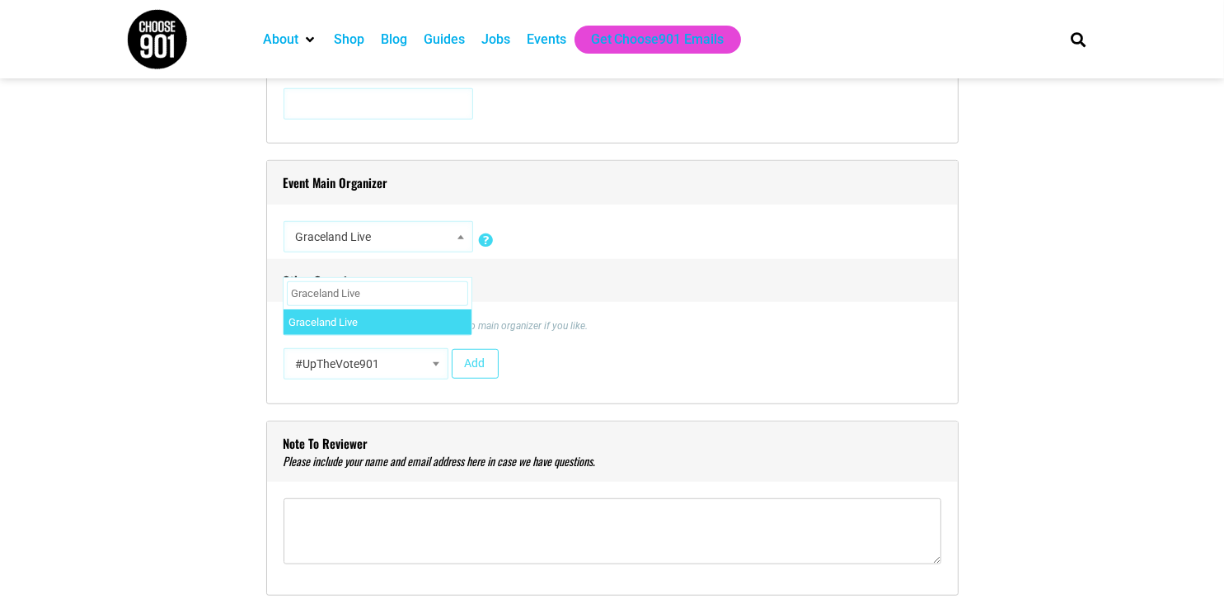
scroll to position [0, 0]
type input "Graceland Live"
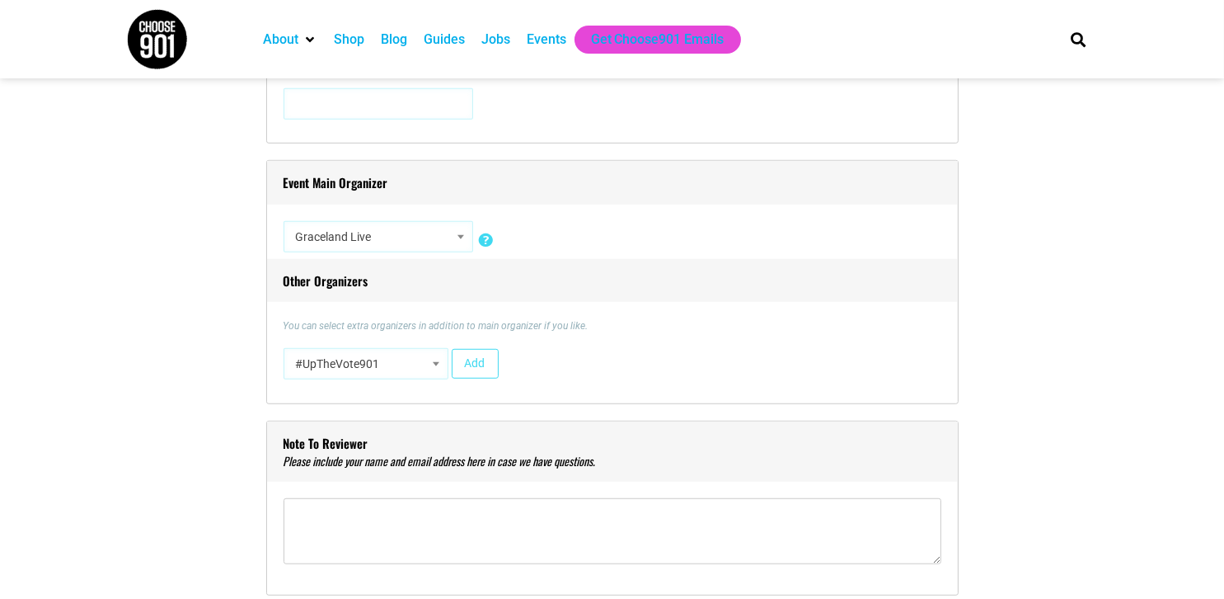
click at [428, 361] on span at bounding box center [436, 363] width 16 height 21
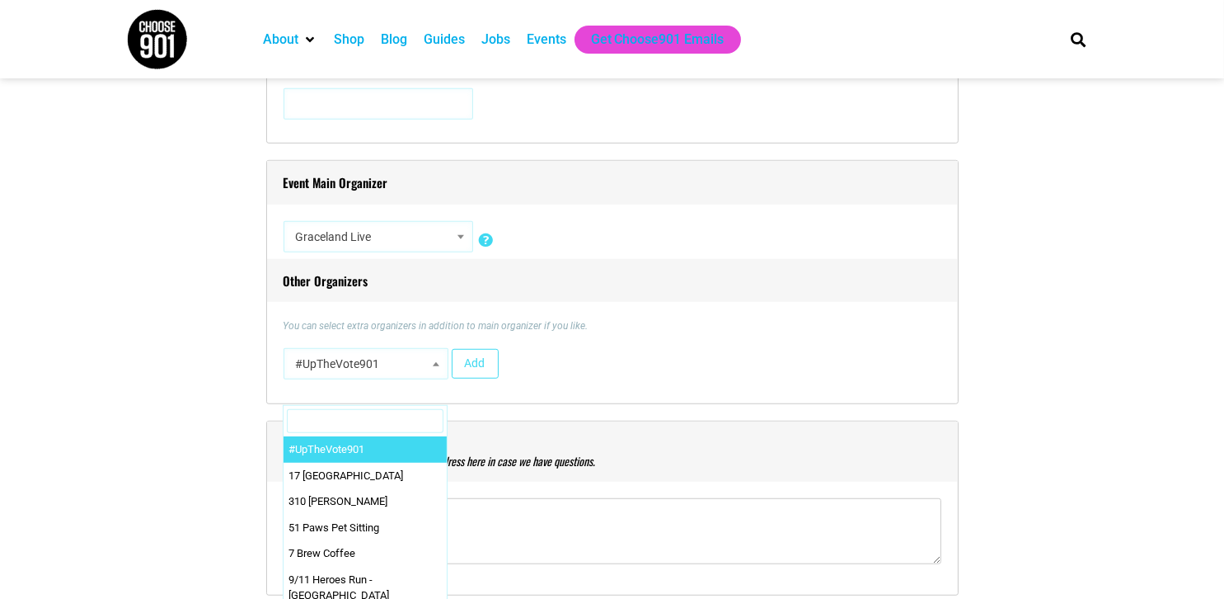
click at [332, 417] on input "Search" at bounding box center [365, 421] width 157 height 25
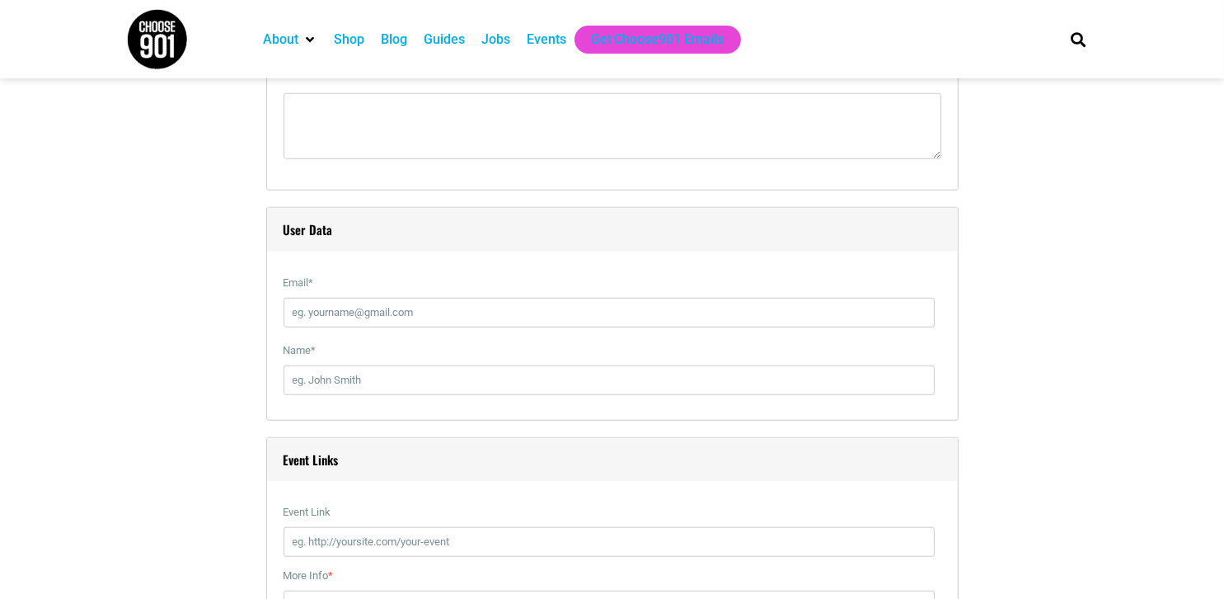
scroll to position [1814, 0]
click at [347, 308] on input "Email *" at bounding box center [609, 305] width 651 height 30
paste input "[EMAIL_ADDRESS][DOMAIN_NAME]"
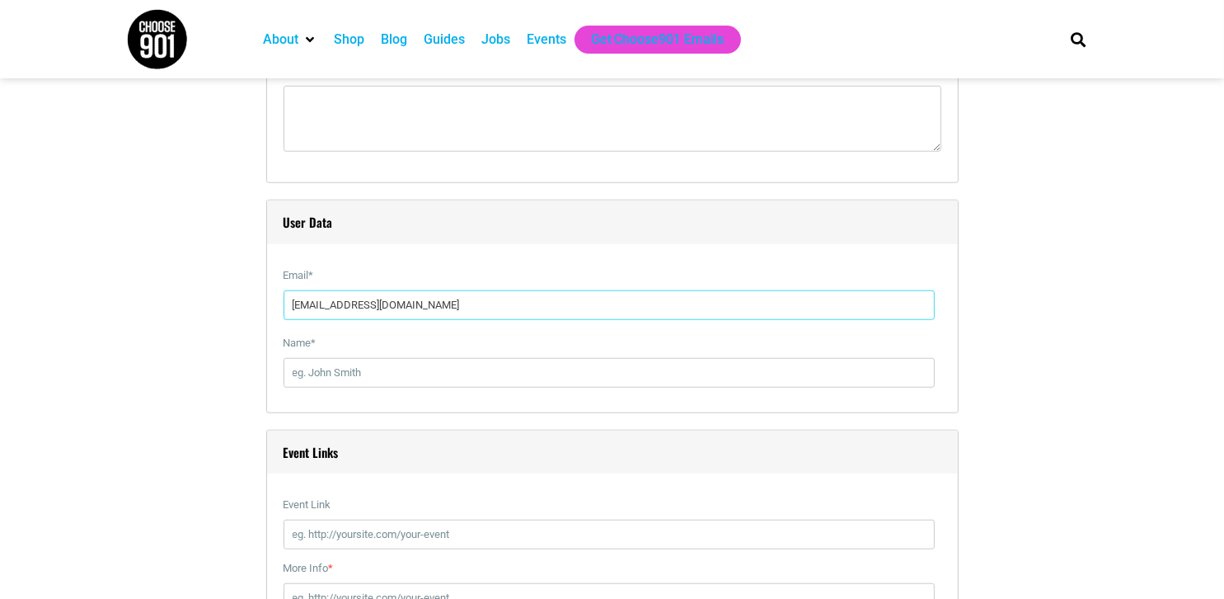
type input "[EMAIL_ADDRESS][DOMAIN_NAME]"
paste input "[PHONE_NUMBER]"
paste input "Graceland Live"
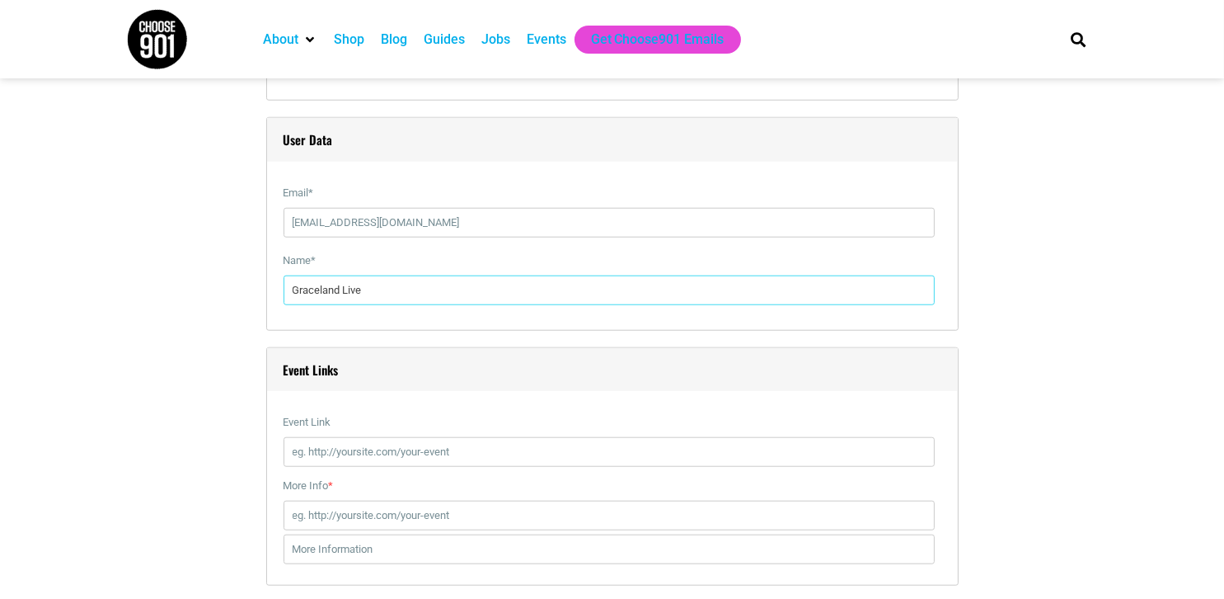
scroll to position [1896, 0]
type input "Graceland Live"
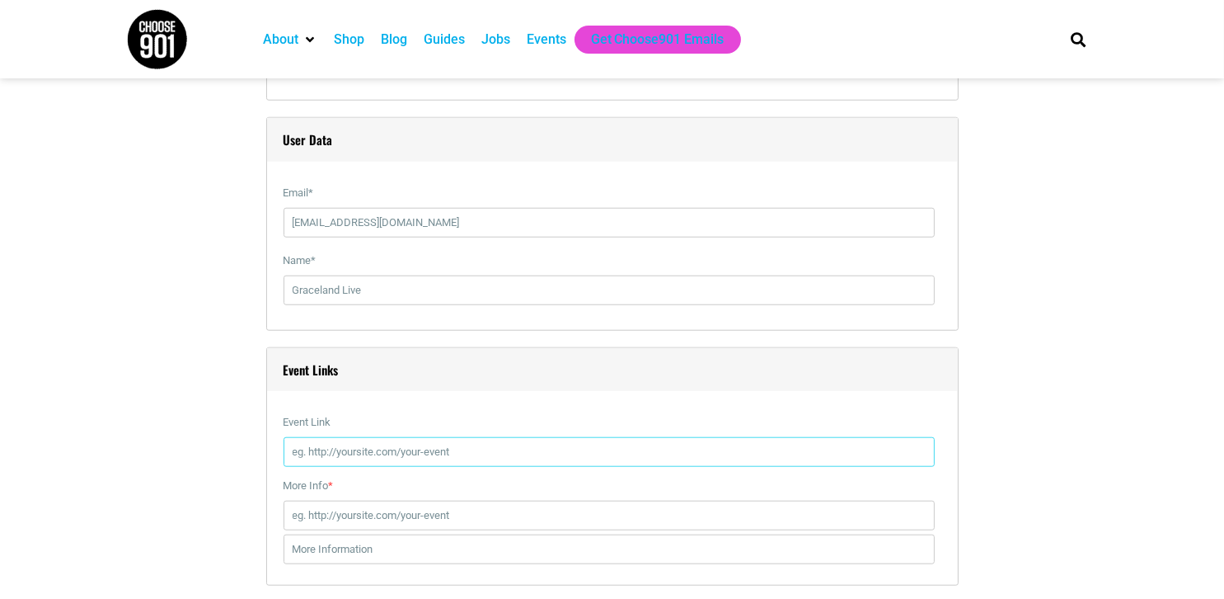
drag, startPoint x: 327, startPoint y: 454, endPoint x: 343, endPoint y: 453, distance: 15.7
click at [328, 455] on input "Event Link" at bounding box center [609, 452] width 651 height 30
paste input "[URL][DOMAIN_NAME]"
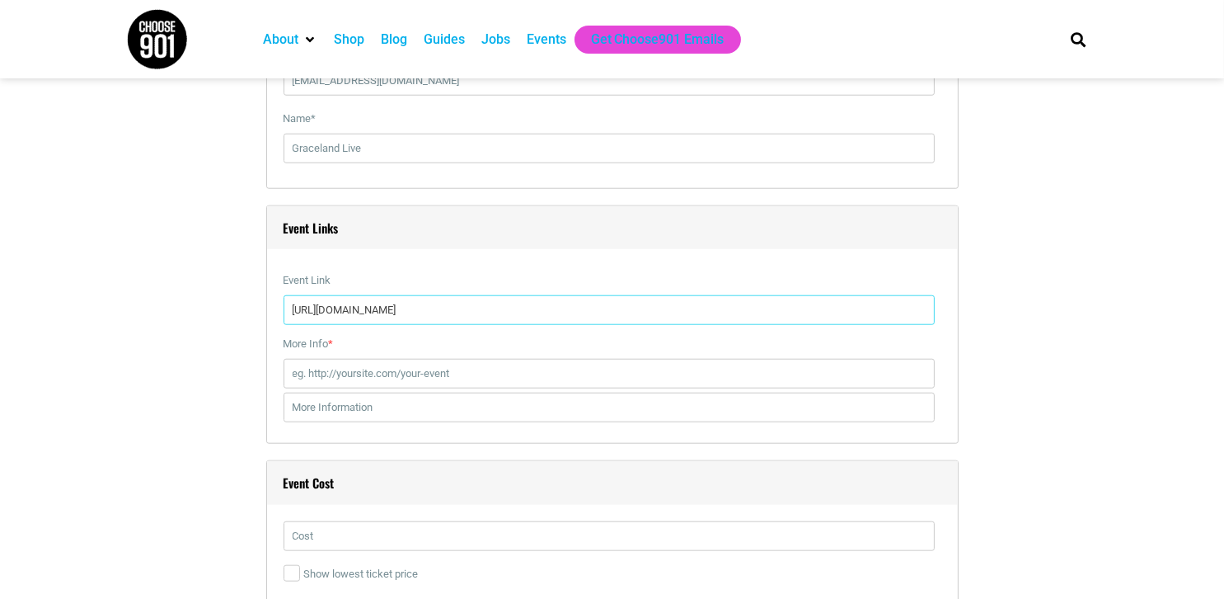
scroll to position [2061, 0]
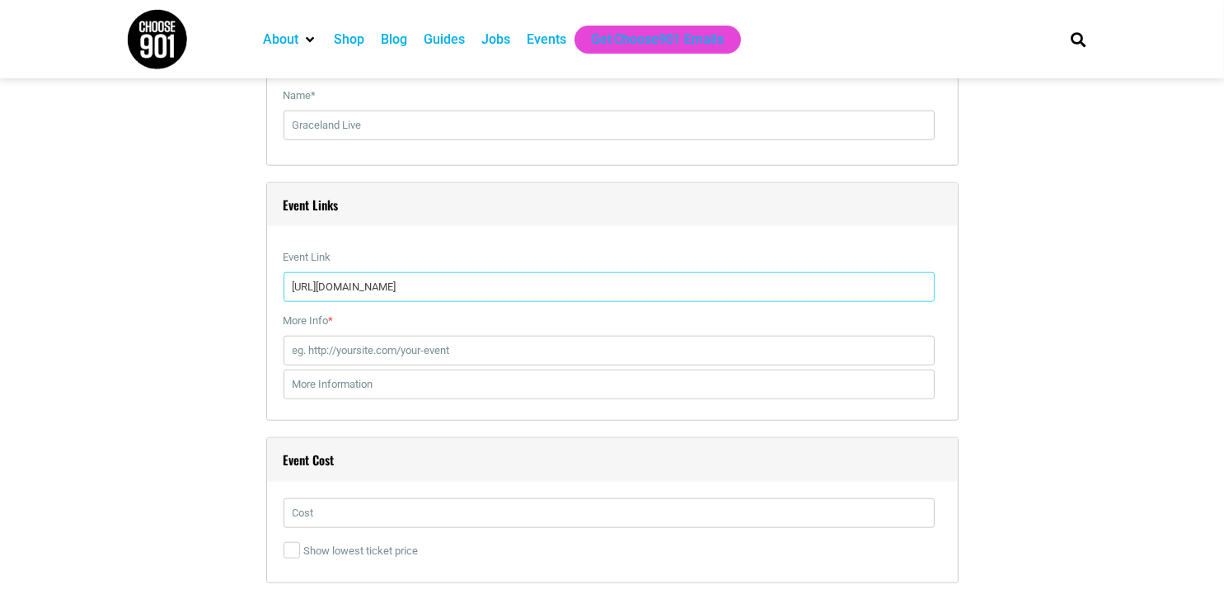
type input "[URL][DOMAIN_NAME]"
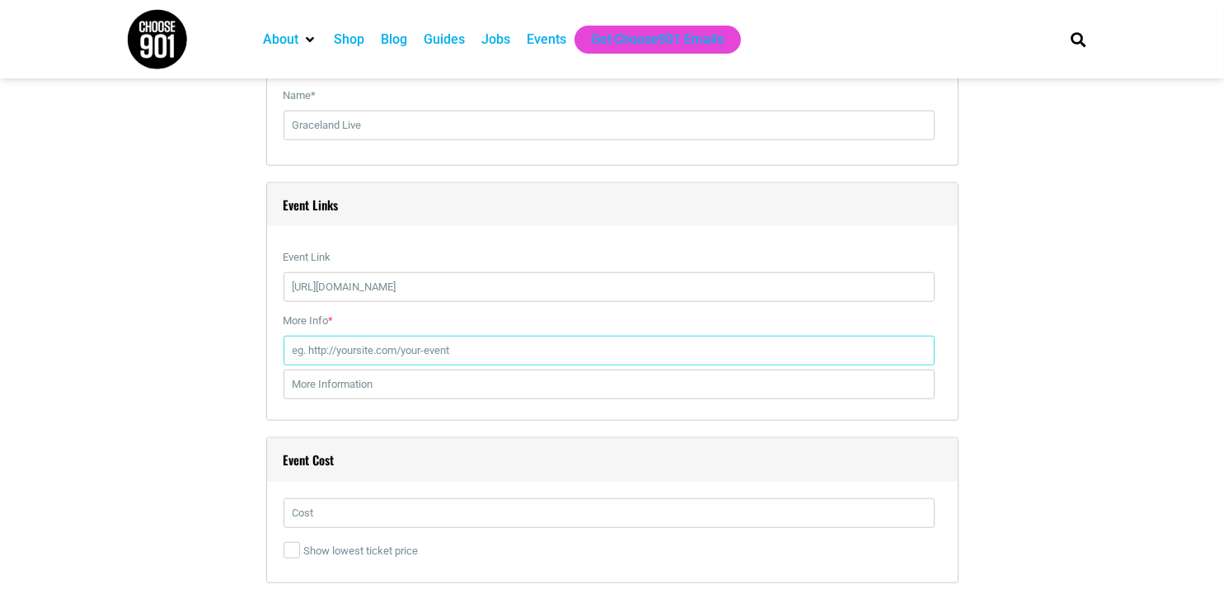
click at [310, 341] on input "More Info *" at bounding box center [609, 351] width 651 height 30
paste input "[URL][DOMAIN_NAME]"
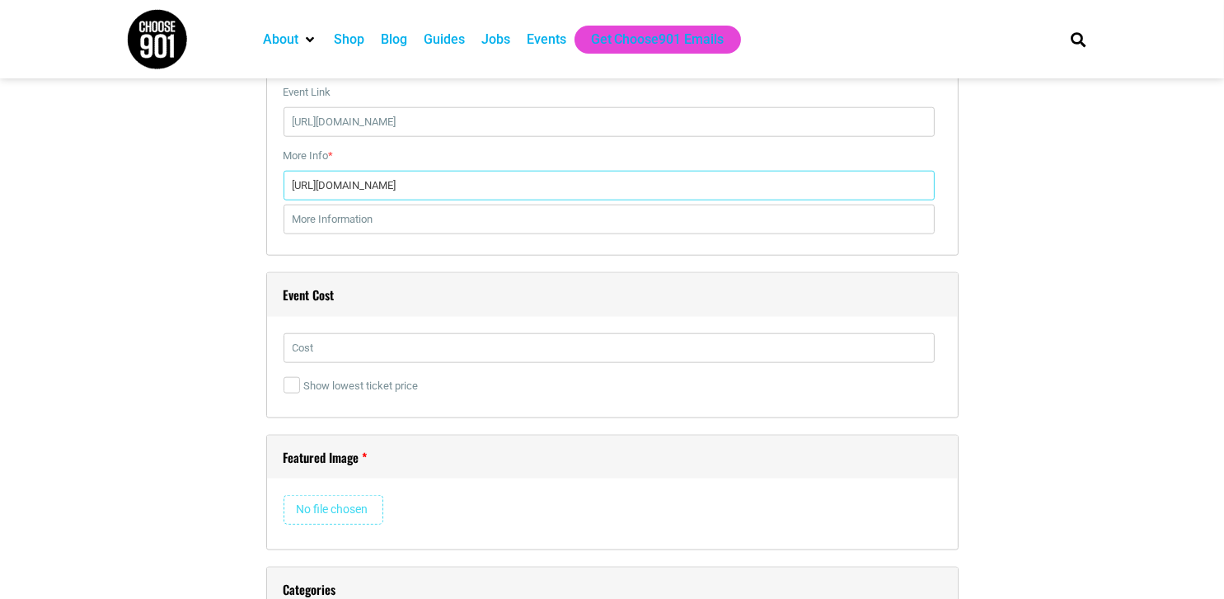
type input "[URL][DOMAIN_NAME]"
click at [332, 341] on input "text" at bounding box center [609, 348] width 651 height 30
paste input "USD 59.75"
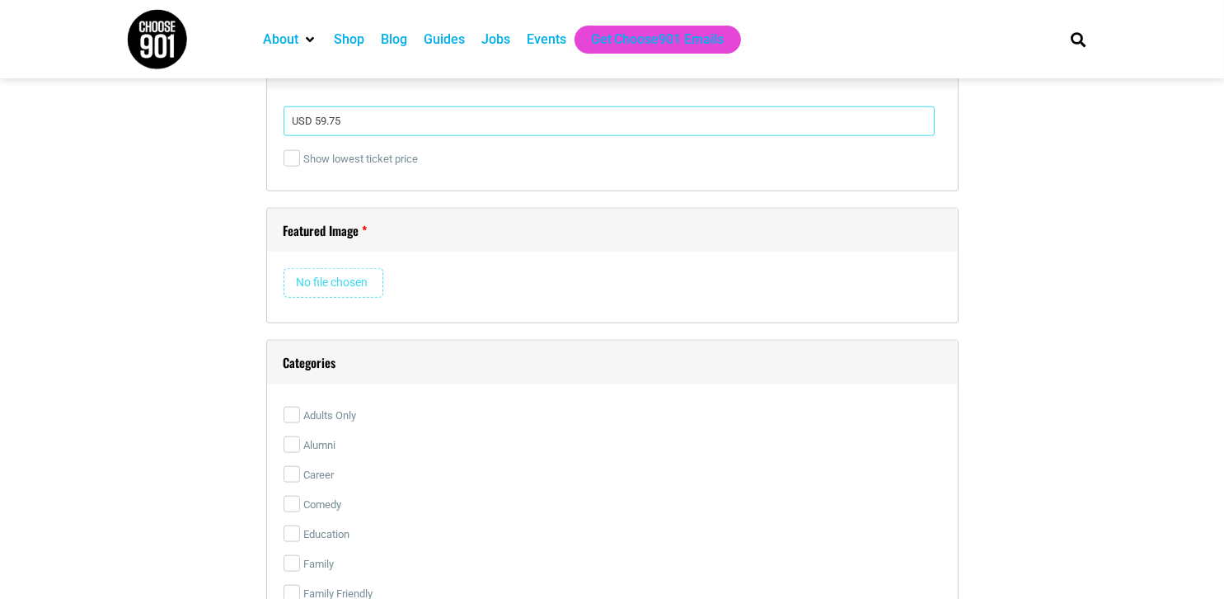
scroll to position [2556, 0]
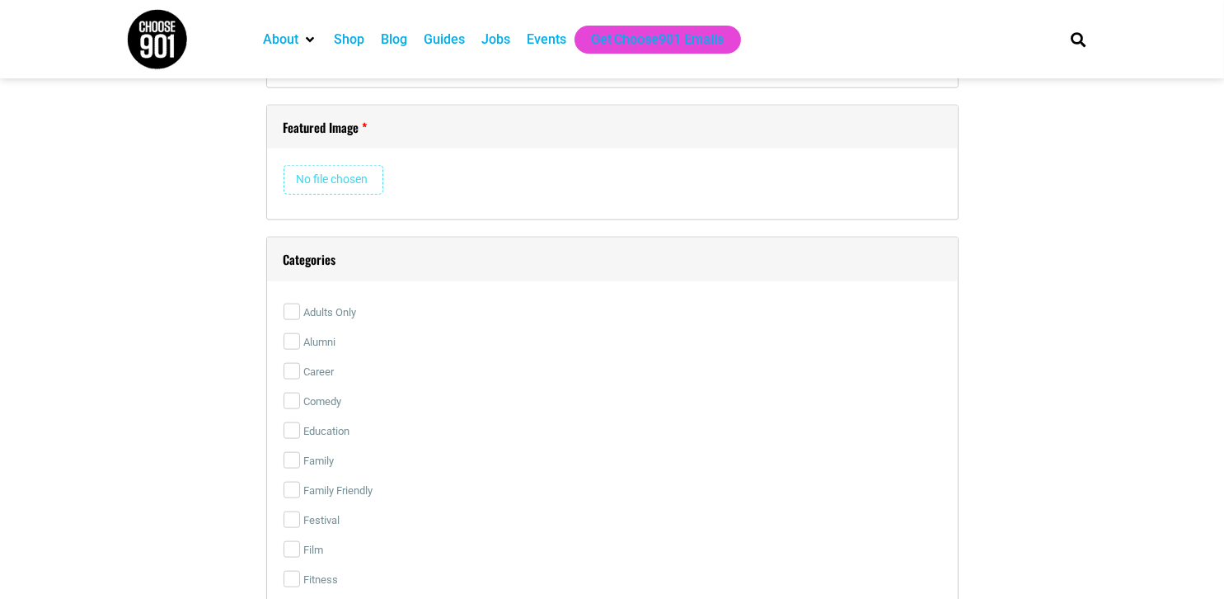
type input "USD 59.75"
click at [352, 181] on input "file" at bounding box center [334, 180] width 100 height 30
type input "C:\fakepath\Calendar-Social.jpg"
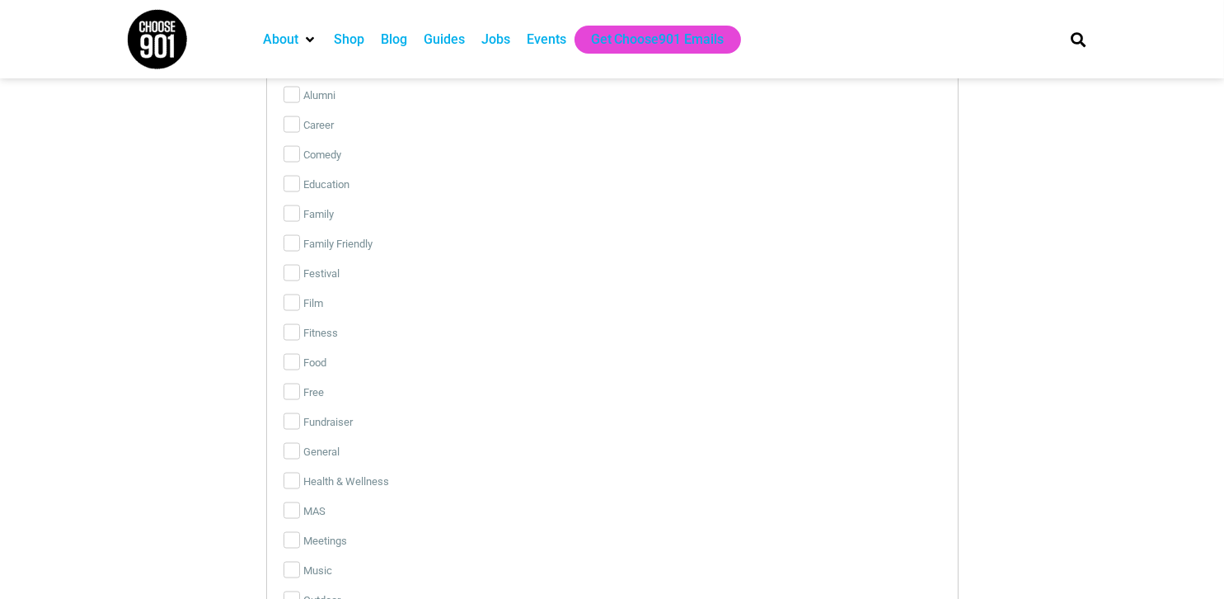
scroll to position [3236, 0]
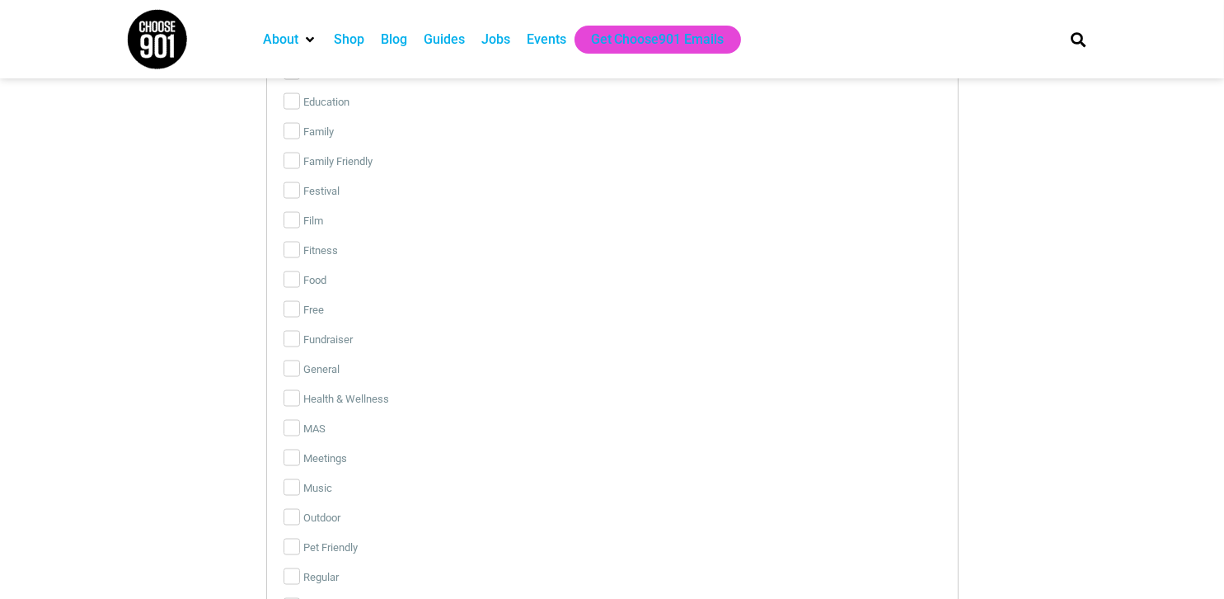
click at [308, 490] on label "Music" at bounding box center [613, 488] width 658 height 30
click at [300, 490] on input "Music" at bounding box center [292, 487] width 16 height 16
checkbox input "true"
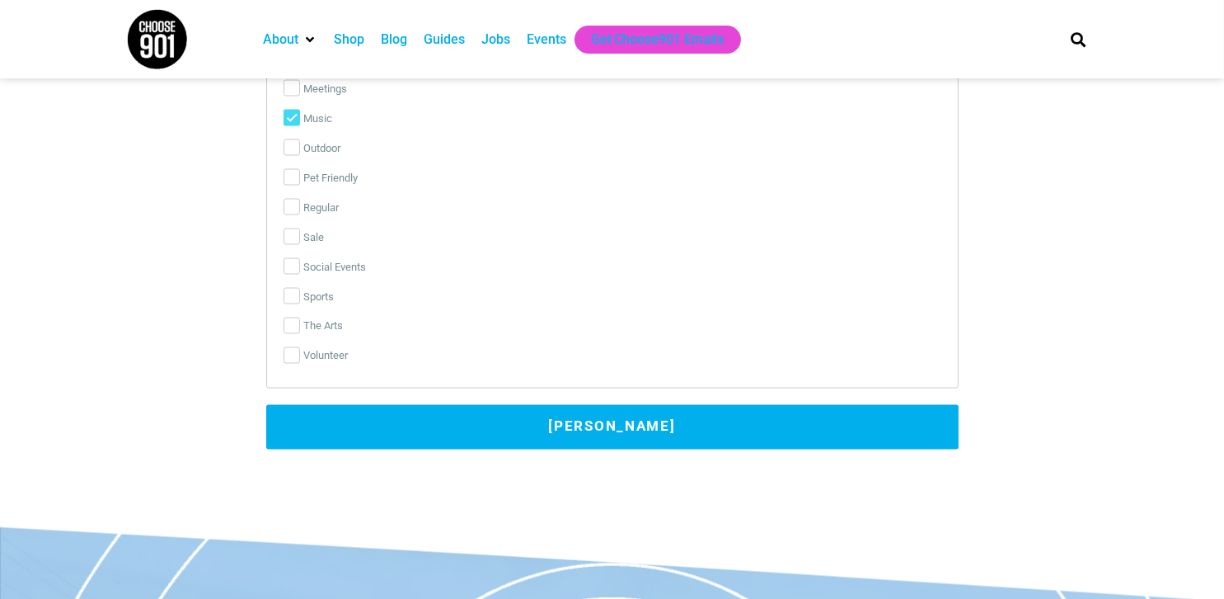
scroll to position [3705, 0]
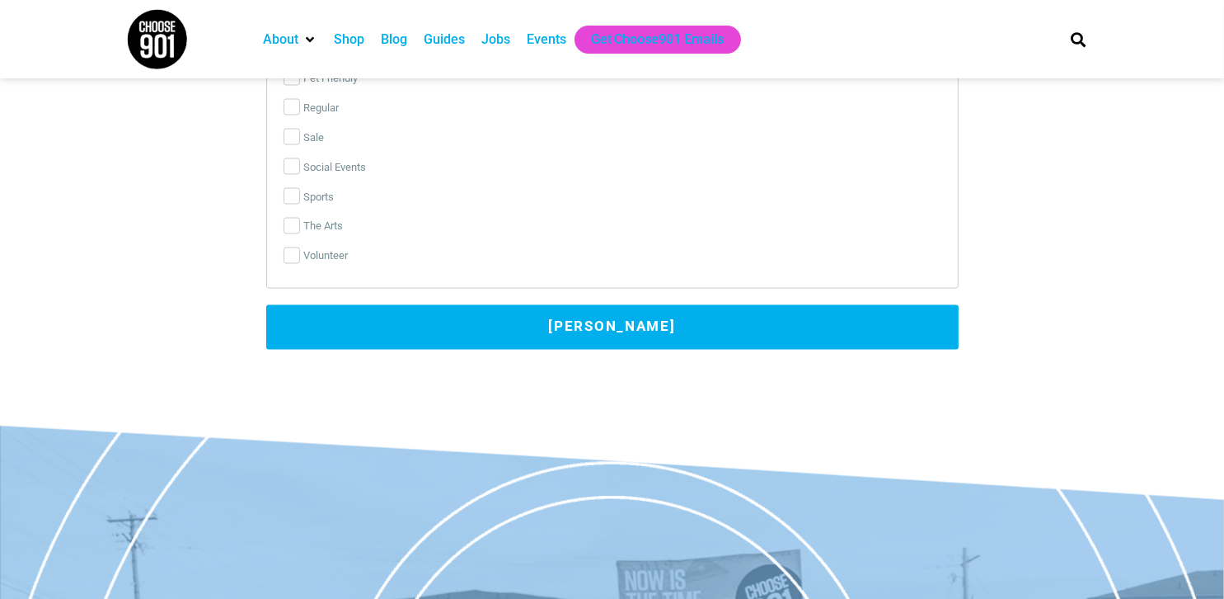
click at [571, 321] on button "[PERSON_NAME]" at bounding box center [612, 327] width 693 height 45
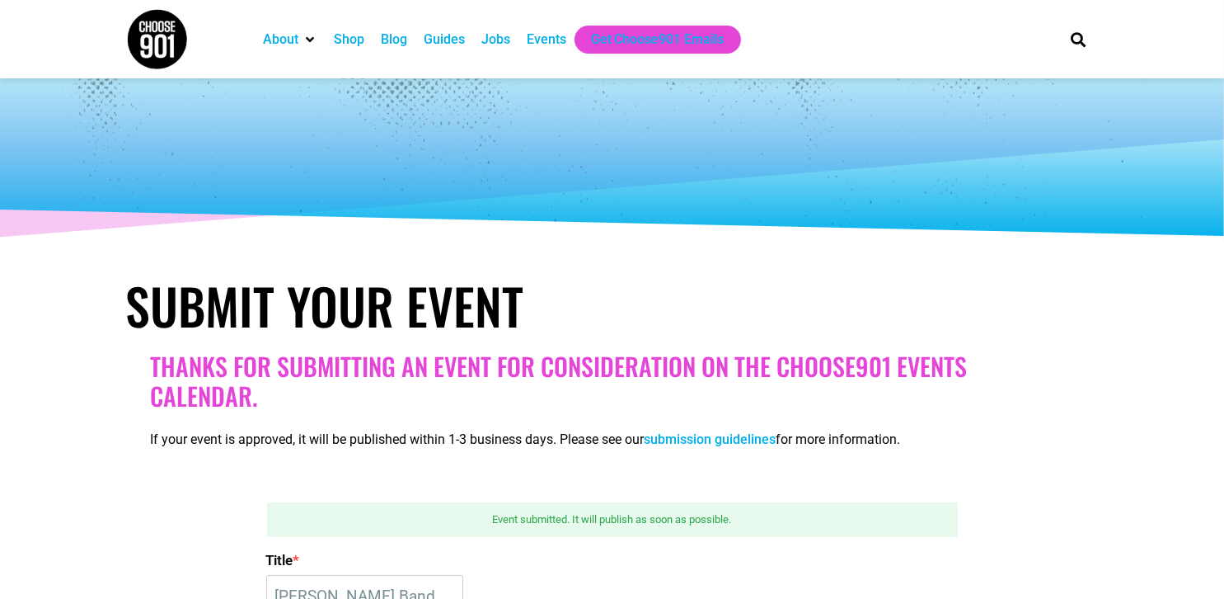
scroll to position [83, 0]
